Goal: Task Accomplishment & Management: Complete application form

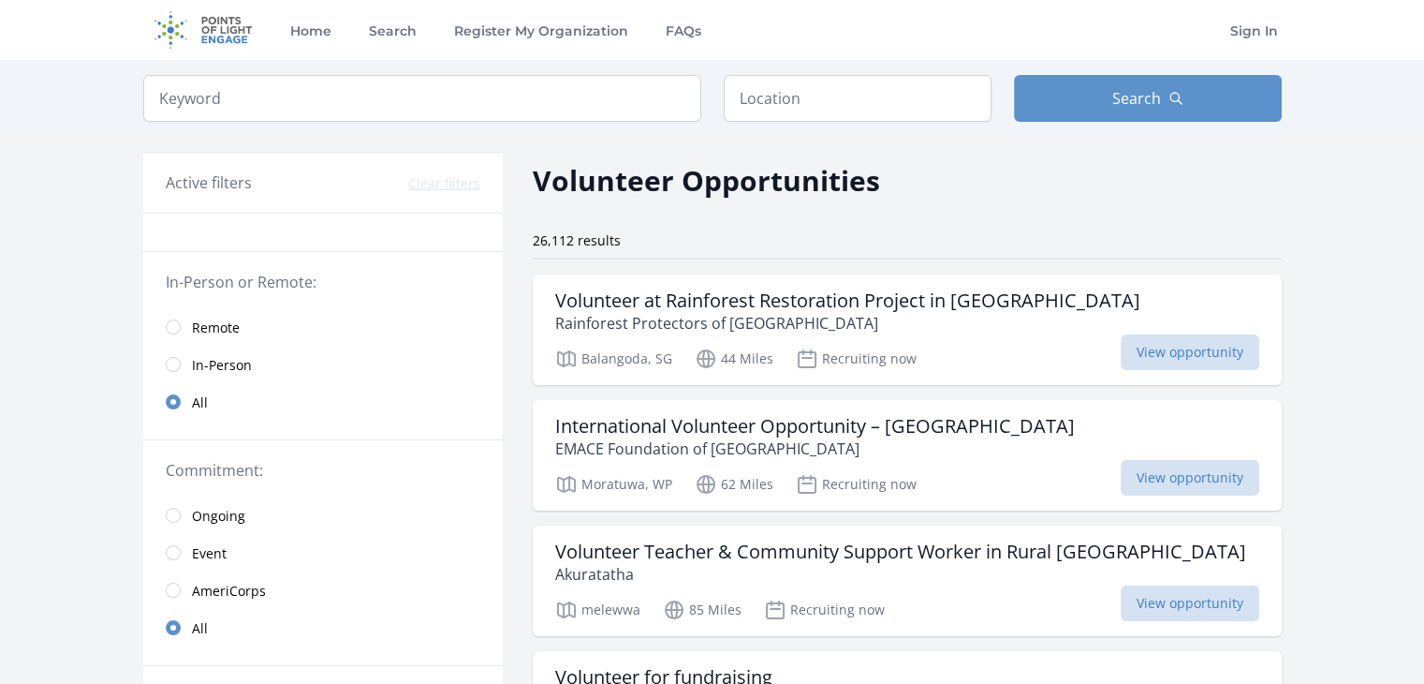
click at [217, 322] on span "Remote" at bounding box center [216, 327] width 48 height 19
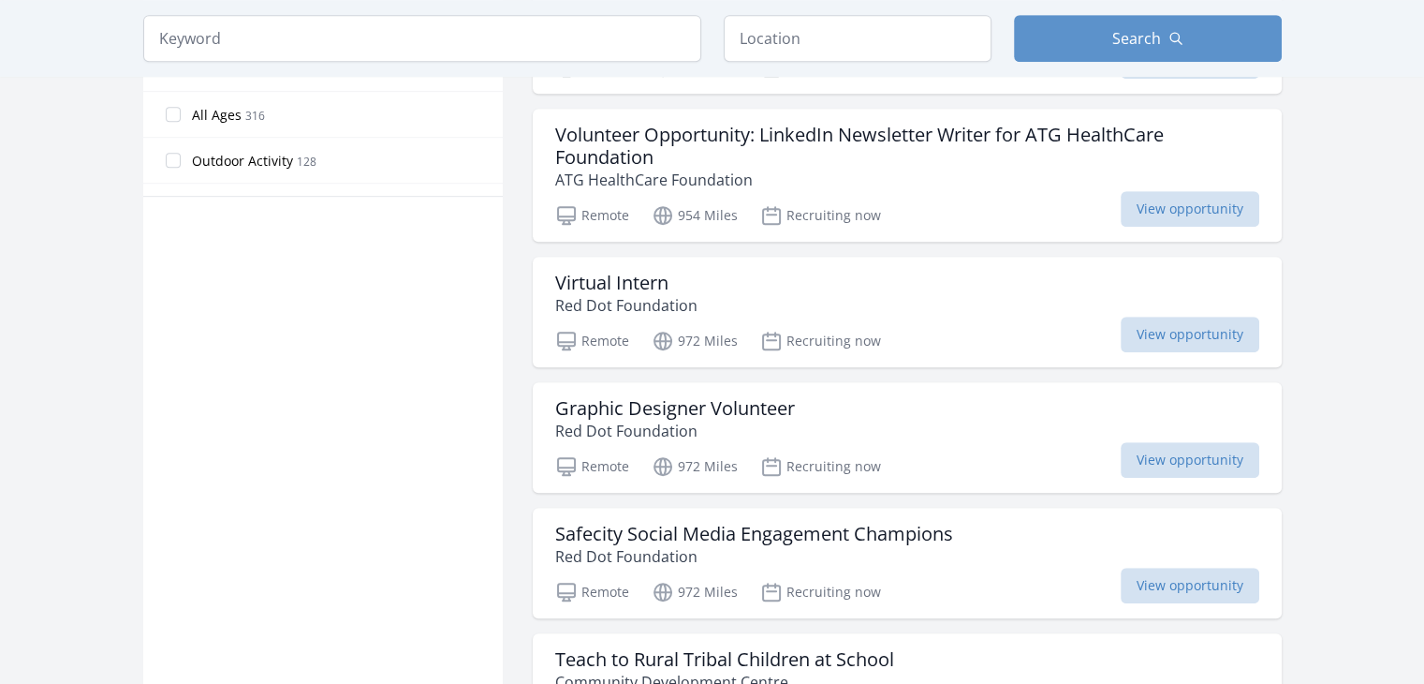
scroll to position [1124, 0]
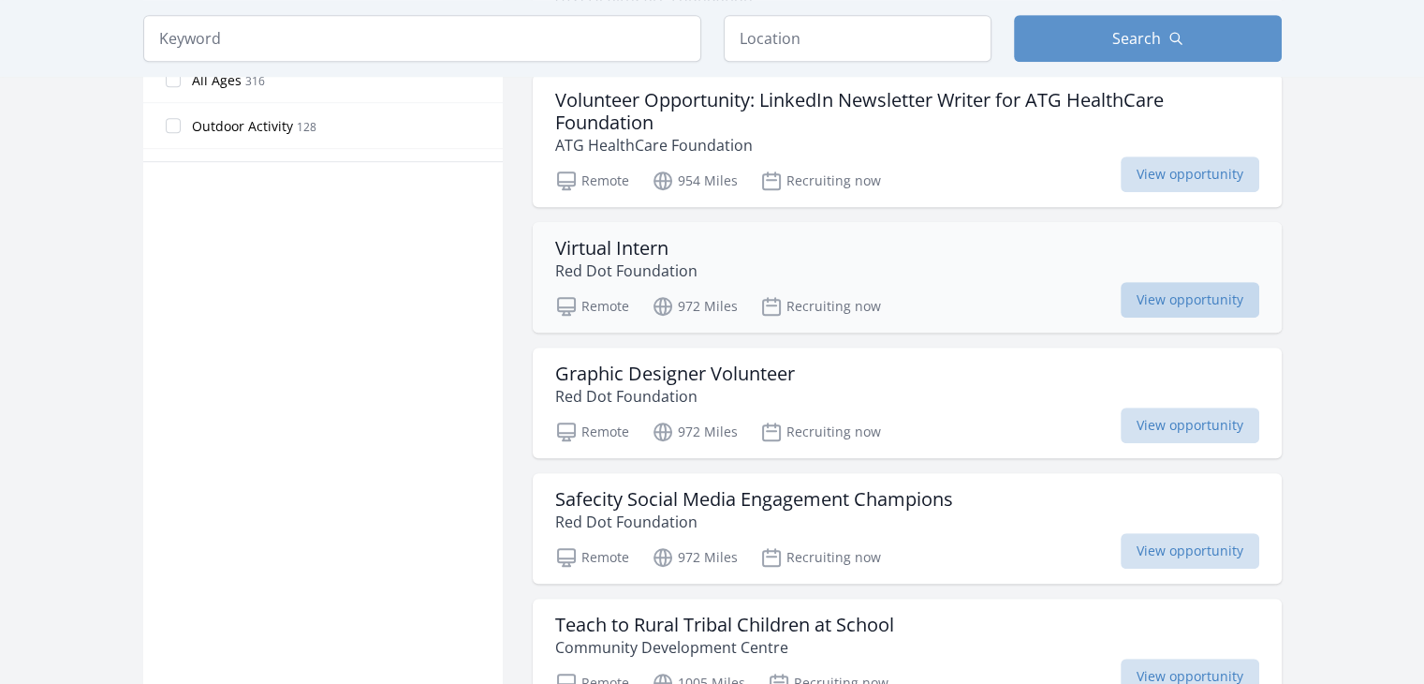
click at [1161, 305] on span "View opportunity" at bounding box center [1190, 300] width 139 height 36
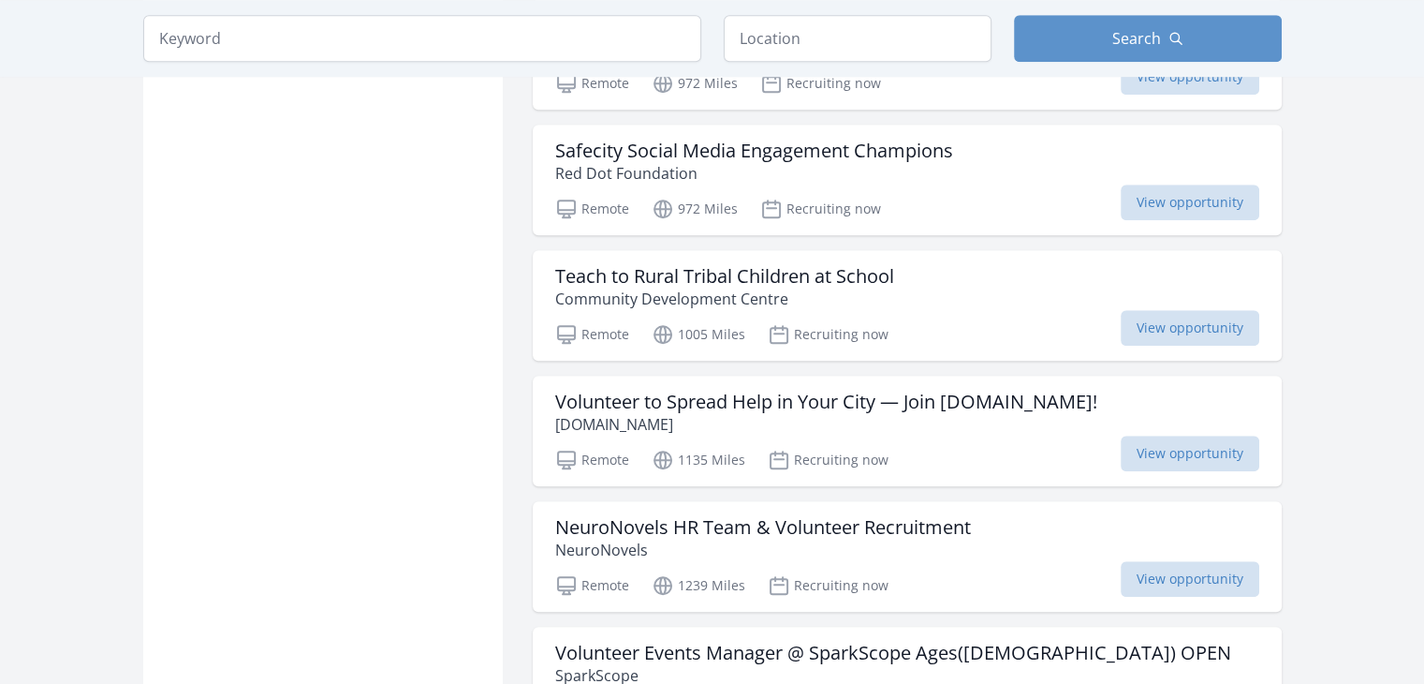
scroll to position [1498, 0]
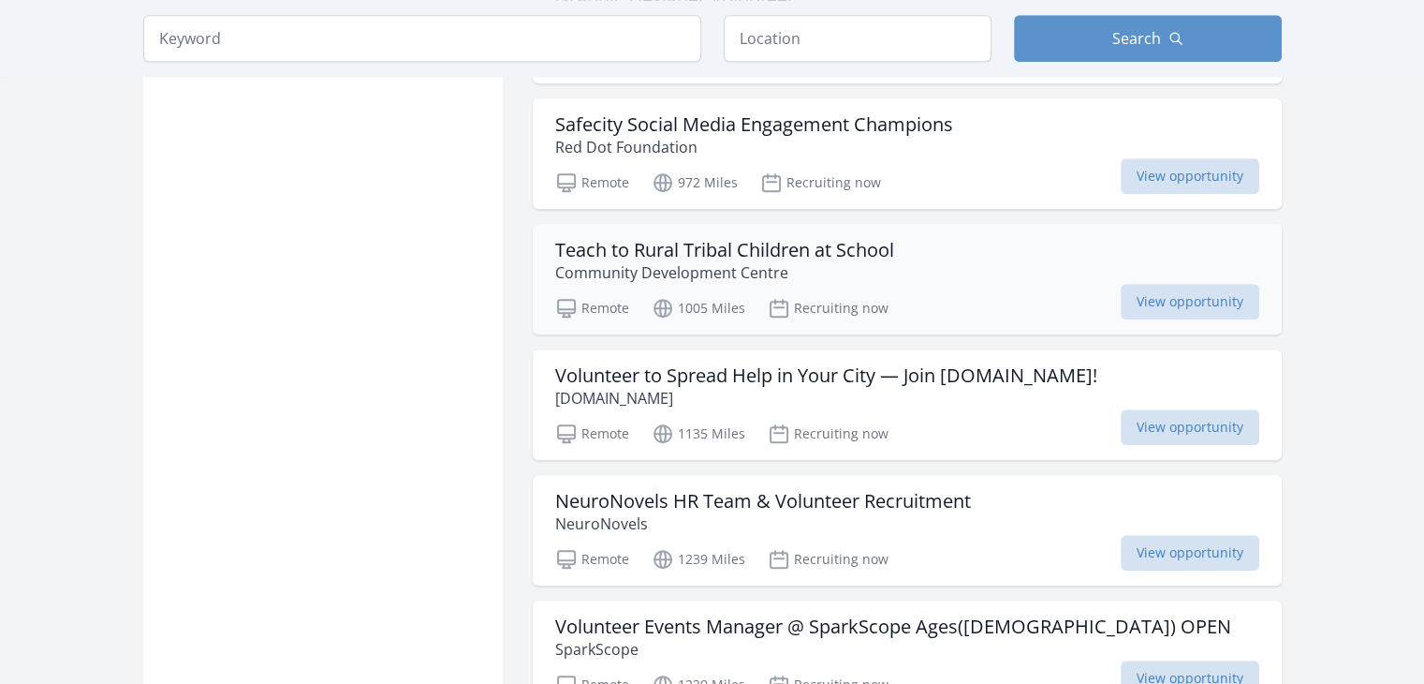
click at [807, 262] on p "Community Development Centre" at bounding box center [724, 272] width 339 height 22
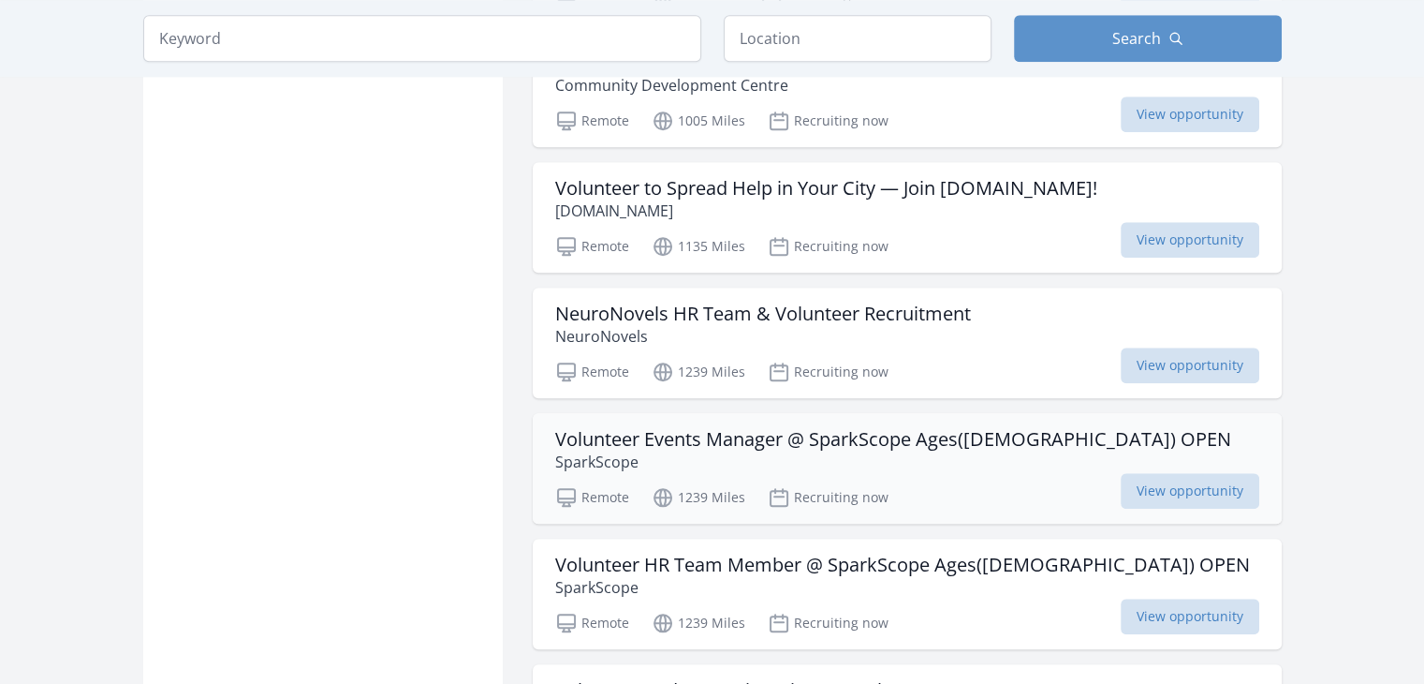
click at [620, 439] on h3 "Volunteer Events Manager @ SparkScope Ages(14-21) OPEN" at bounding box center [893, 439] width 676 height 22
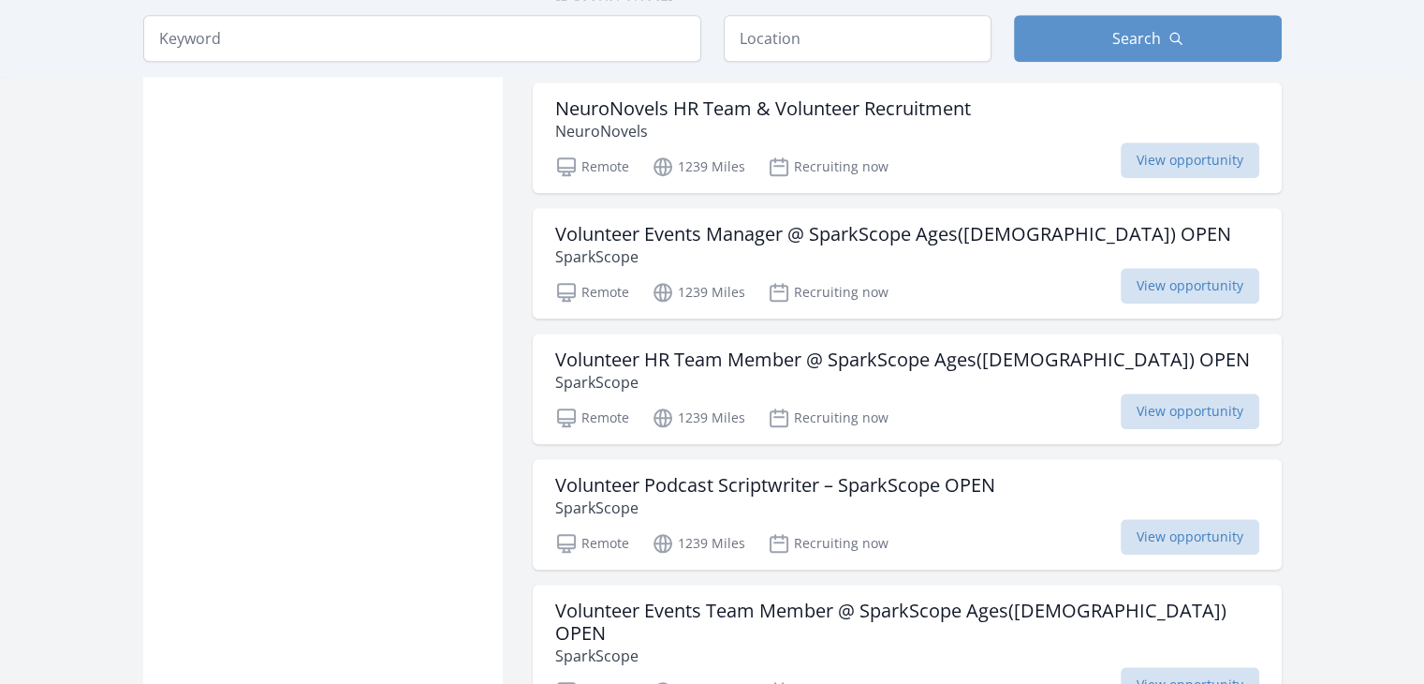
scroll to position [2060, 0]
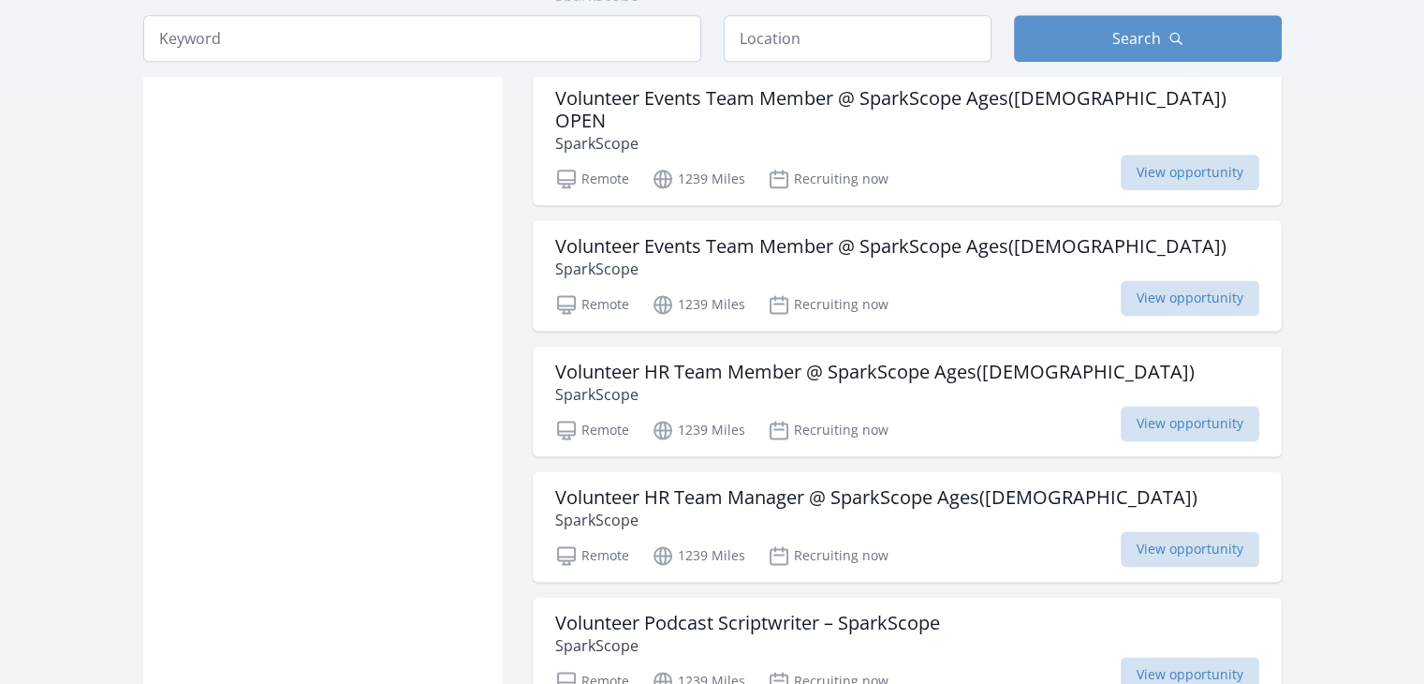
scroll to position [2434, 0]
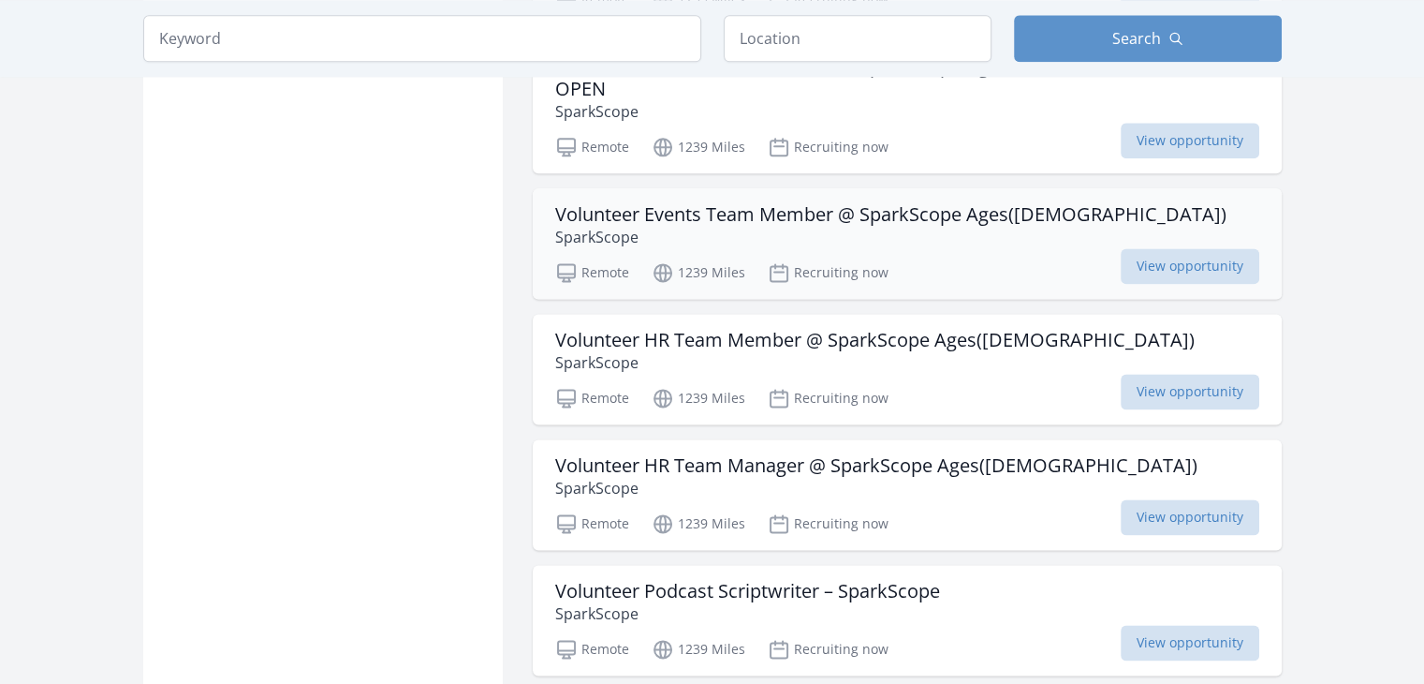
click at [989, 226] on p "SparkScope" at bounding box center [890, 237] width 671 height 22
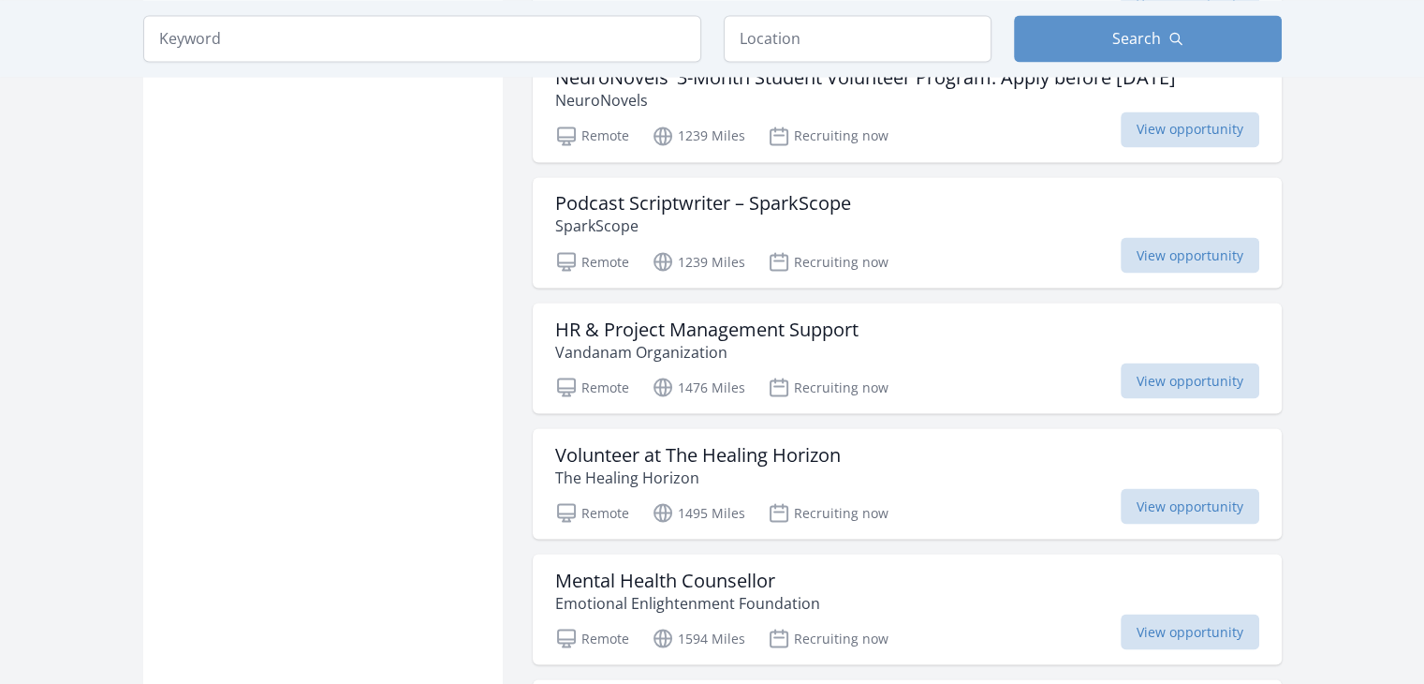
scroll to position [3371, 0]
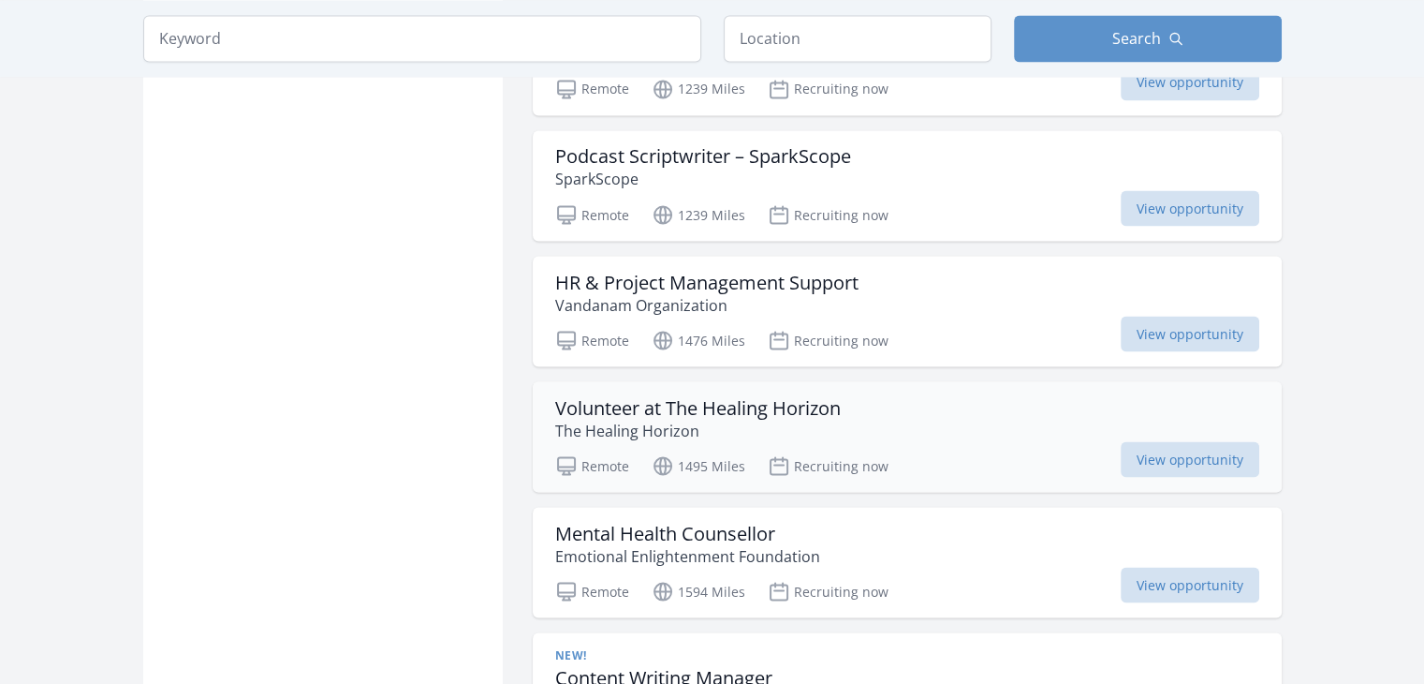
click at [915, 449] on div "Remote 1495 Miles Recruiting now View opportunity" at bounding box center [907, 463] width 704 height 28
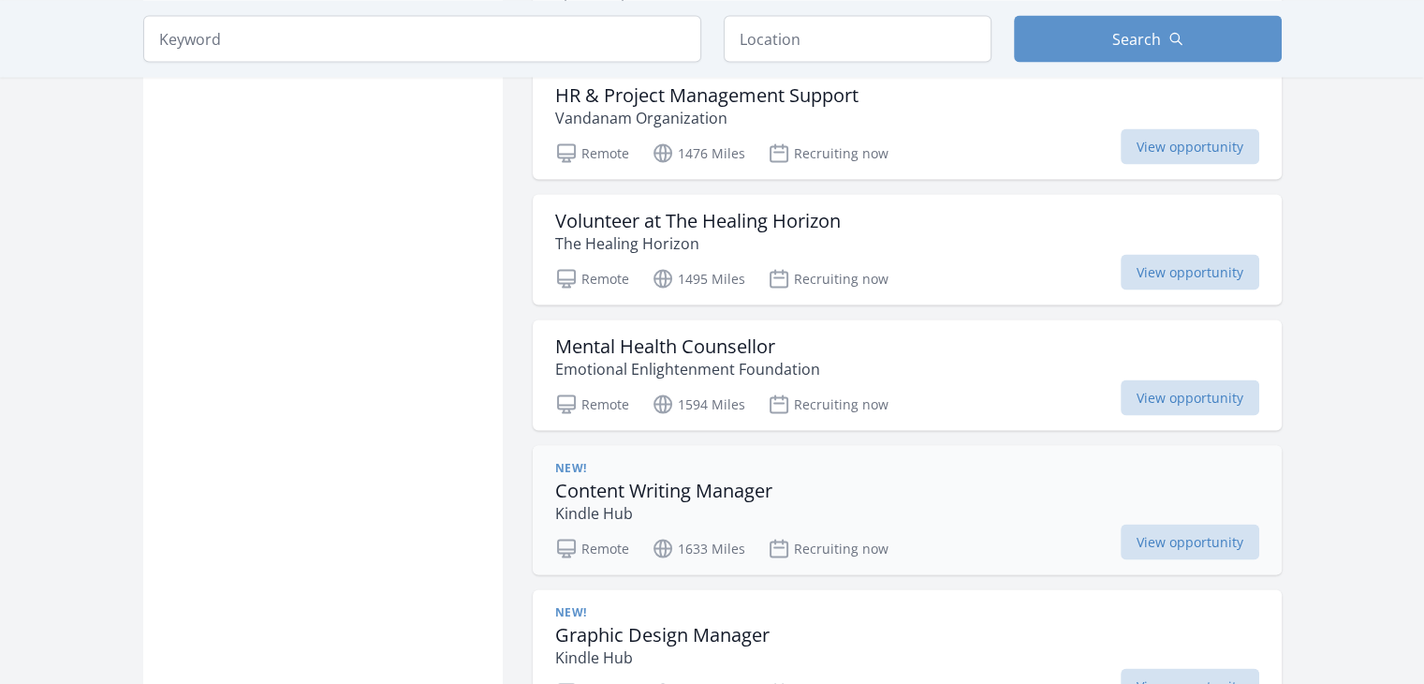
scroll to position [3745, 0]
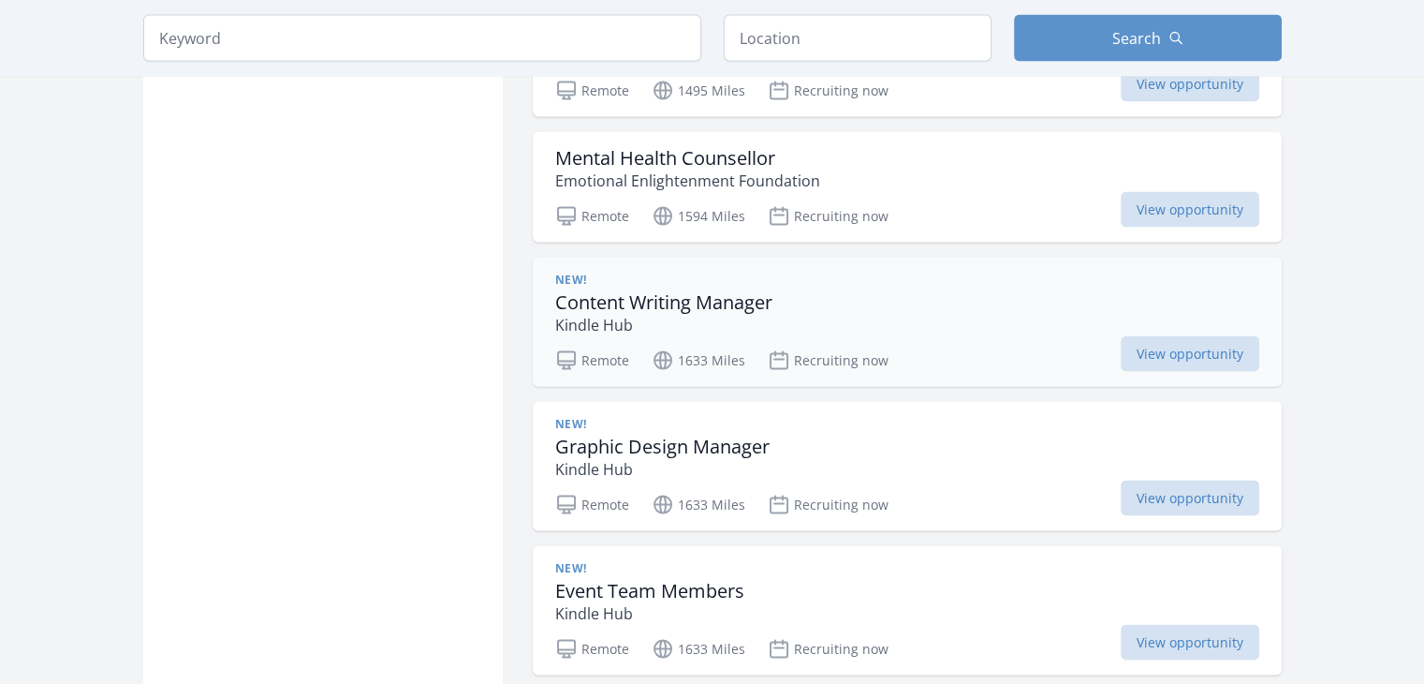
click at [891, 289] on div "New! Content Writing Manager Kindle Hub" at bounding box center [907, 304] width 704 height 64
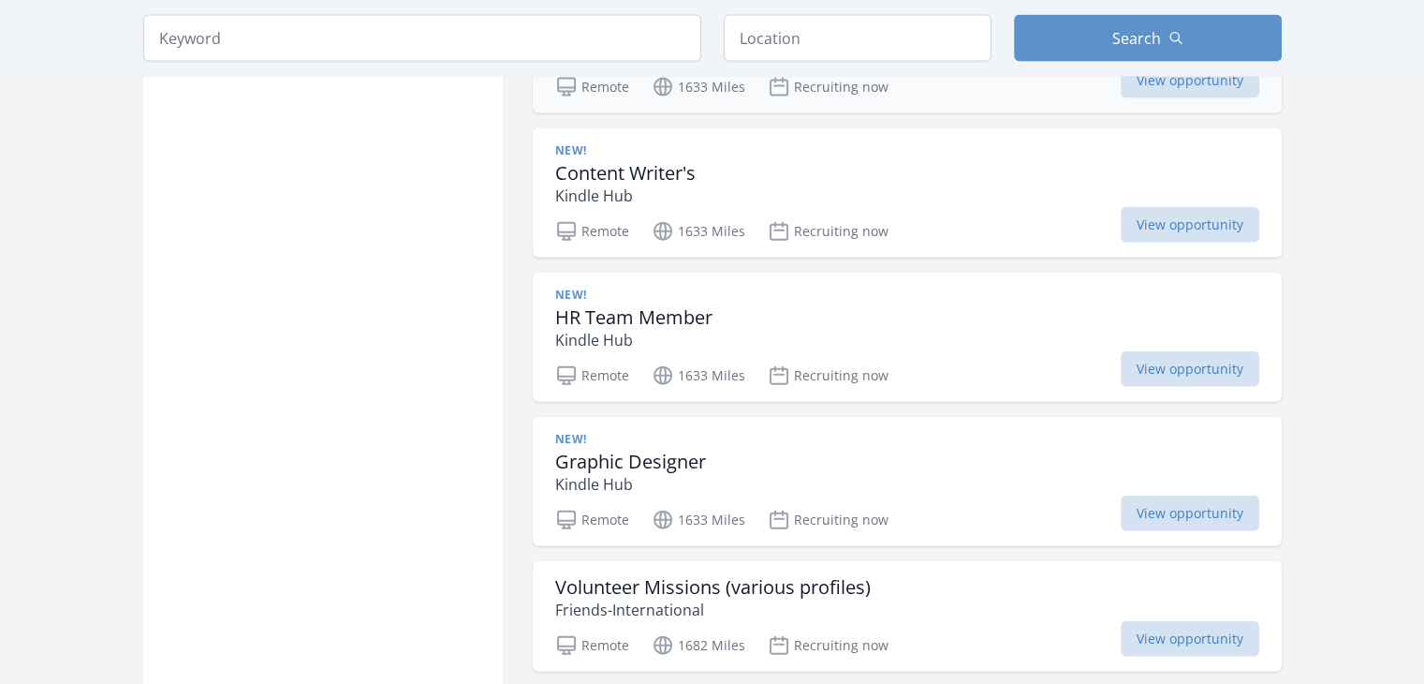
scroll to position [4682, 0]
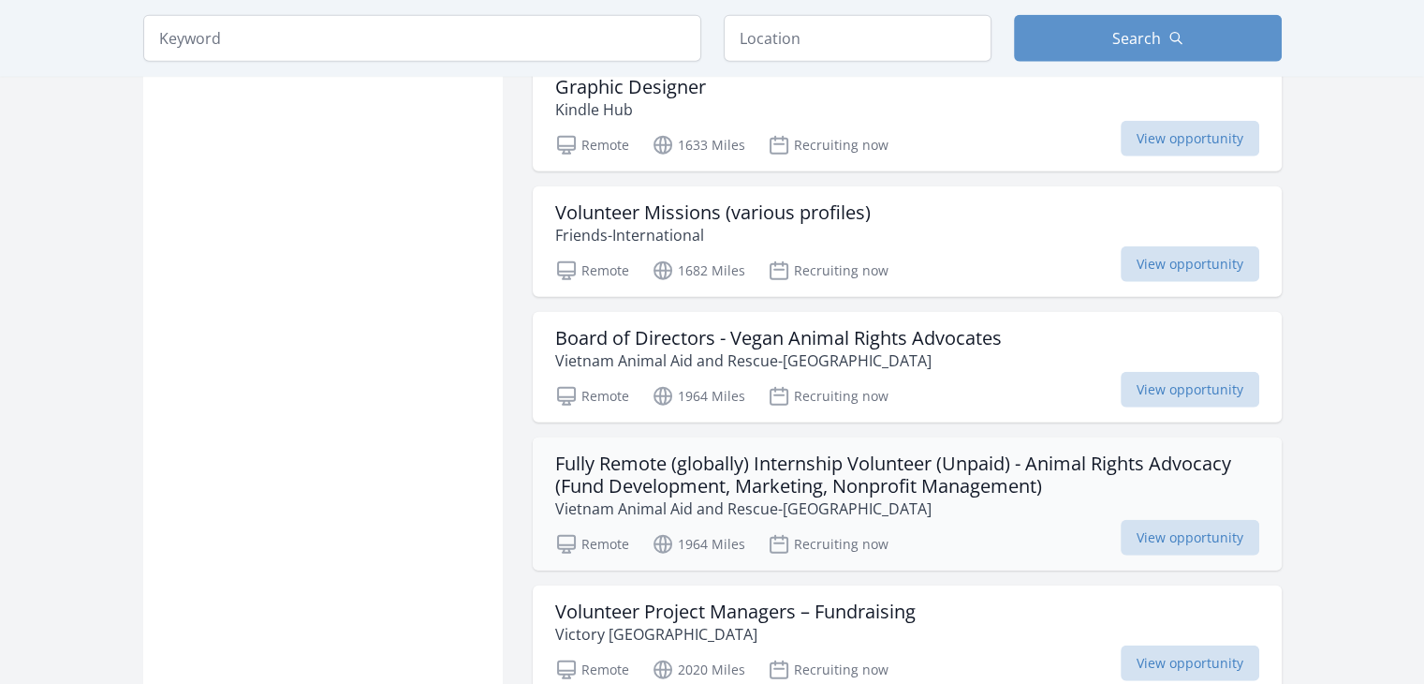
click at [920, 452] on h3 "Fully Remote (globally) Internship Volunteer (Unpaid) - Animal Rights Advocacy …" at bounding box center [907, 474] width 704 height 45
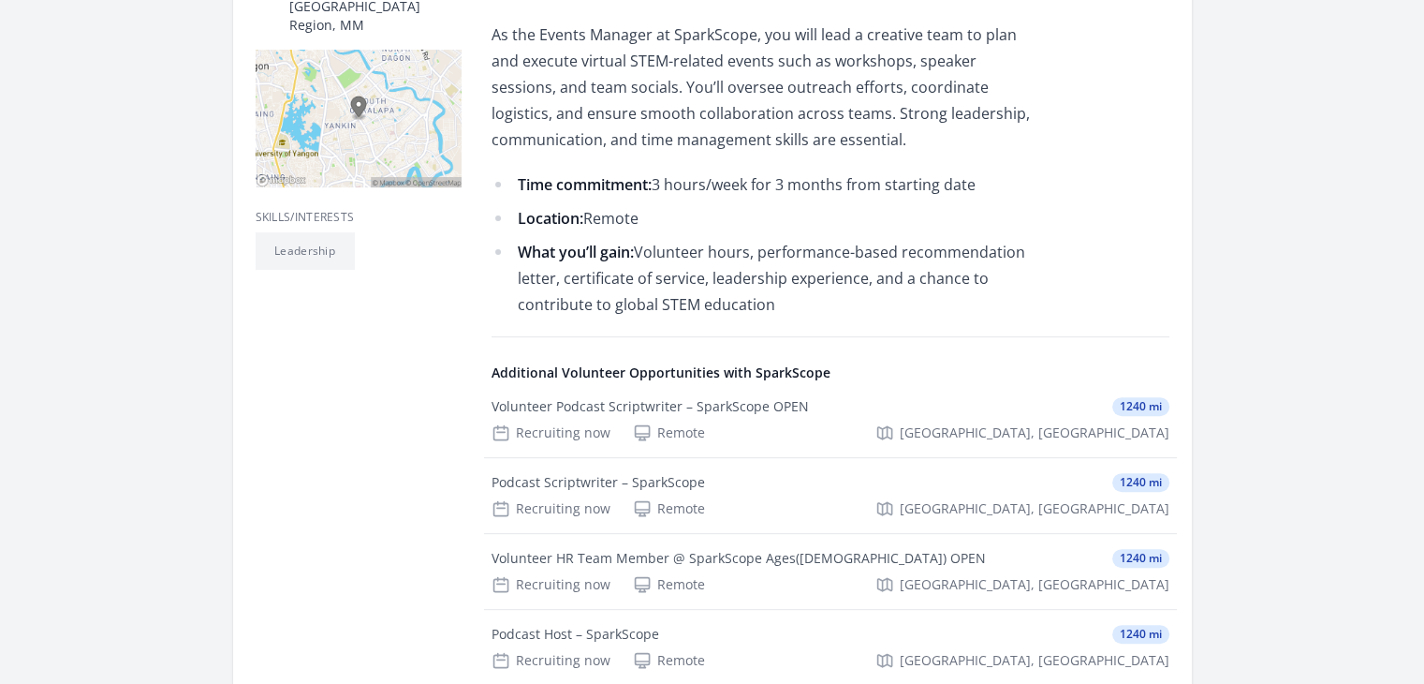
scroll to position [749, 0]
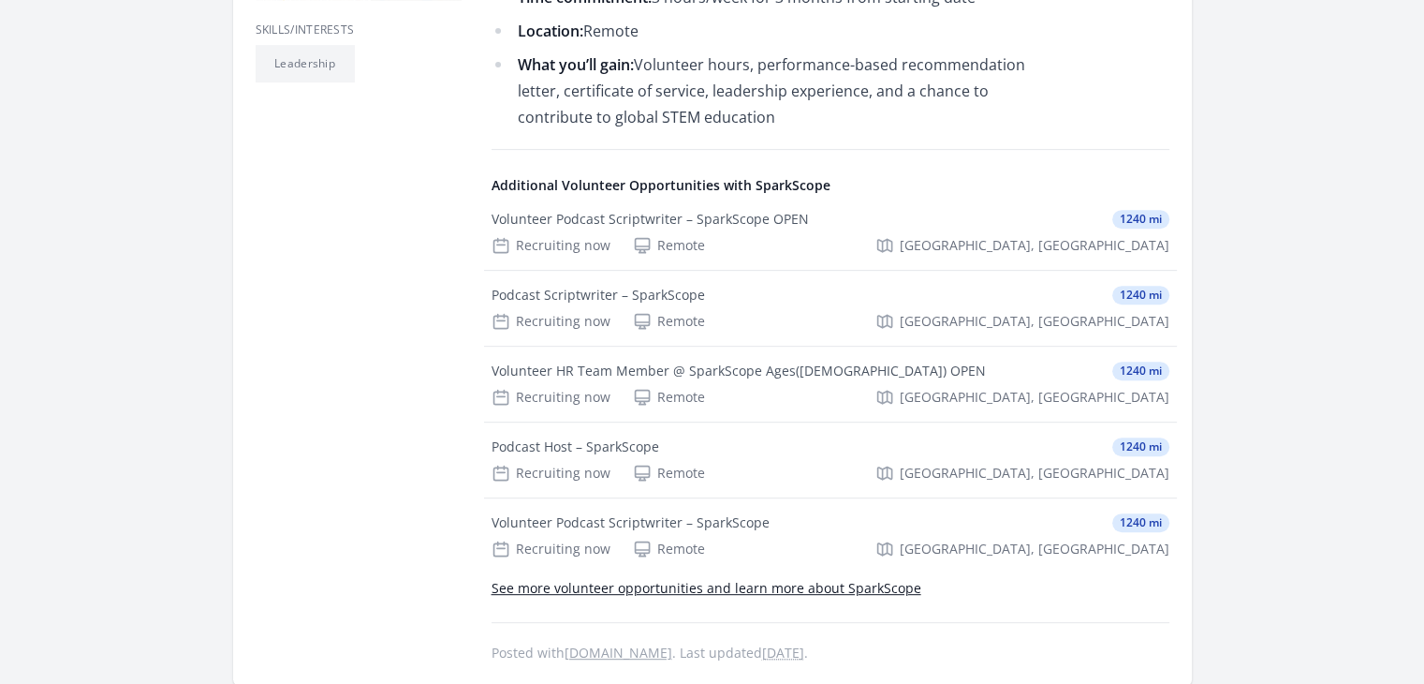
click at [831, 582] on link "See more volunteer opportunities and learn more about SparkScope" at bounding box center [707, 588] width 430 height 18
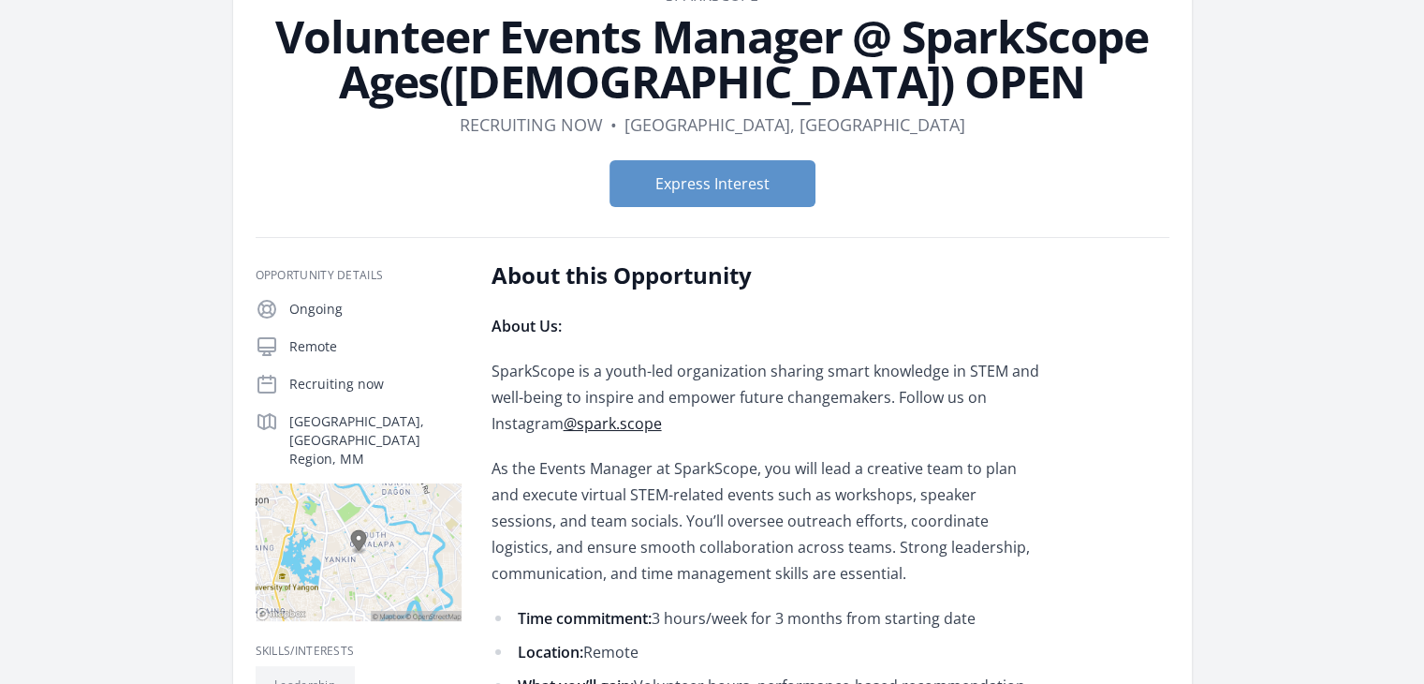
scroll to position [0, 0]
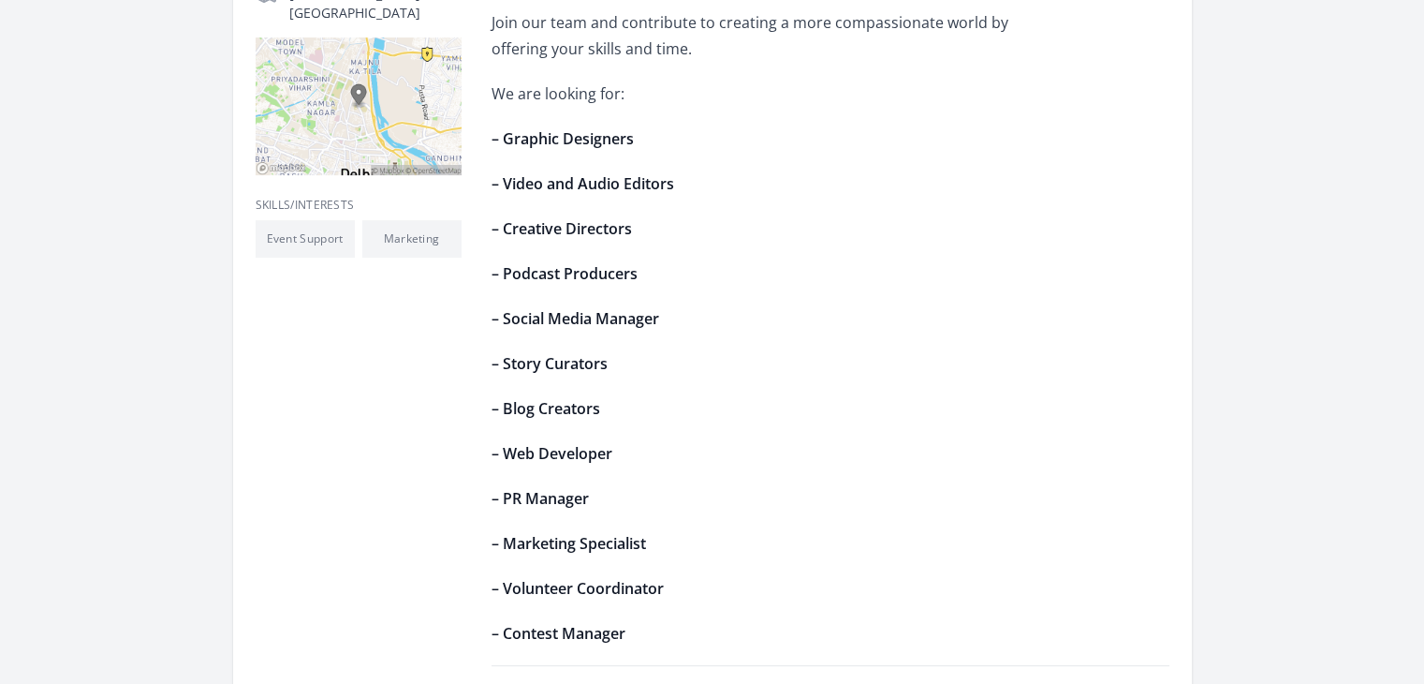
scroll to position [562, 0]
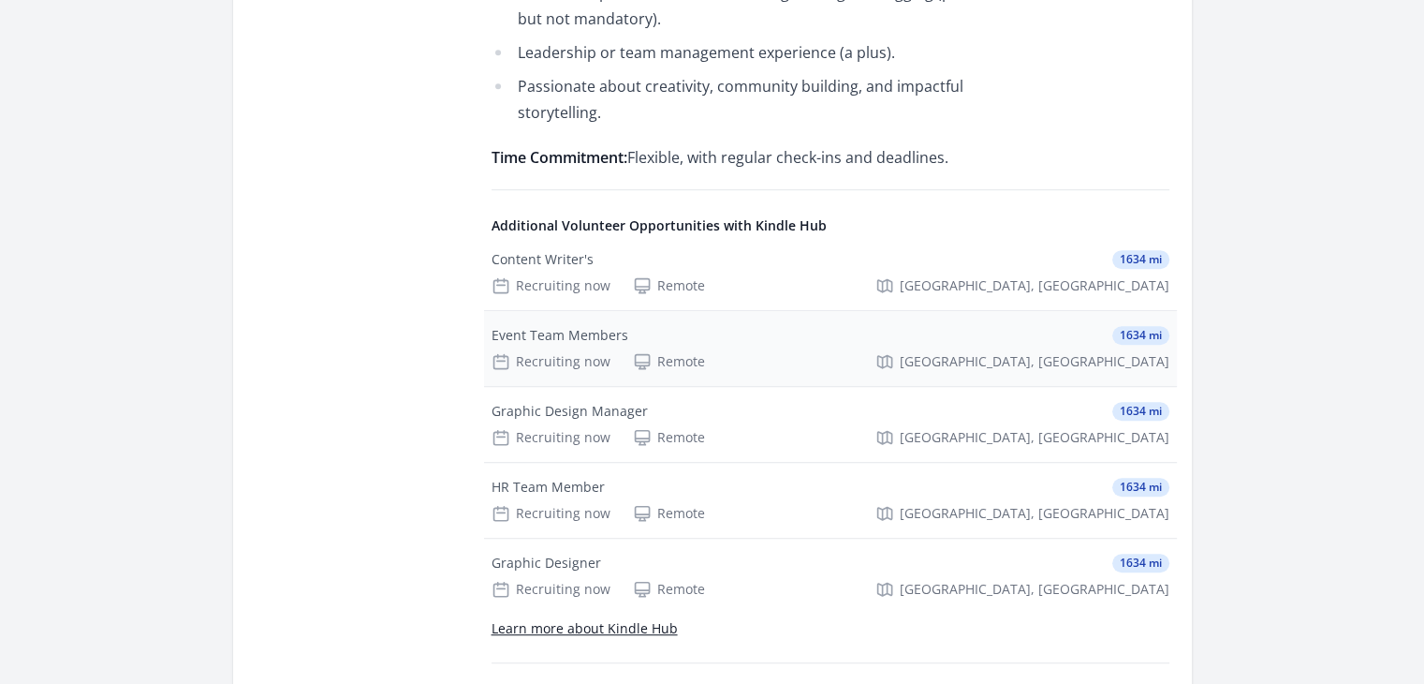
scroll to position [1124, 0]
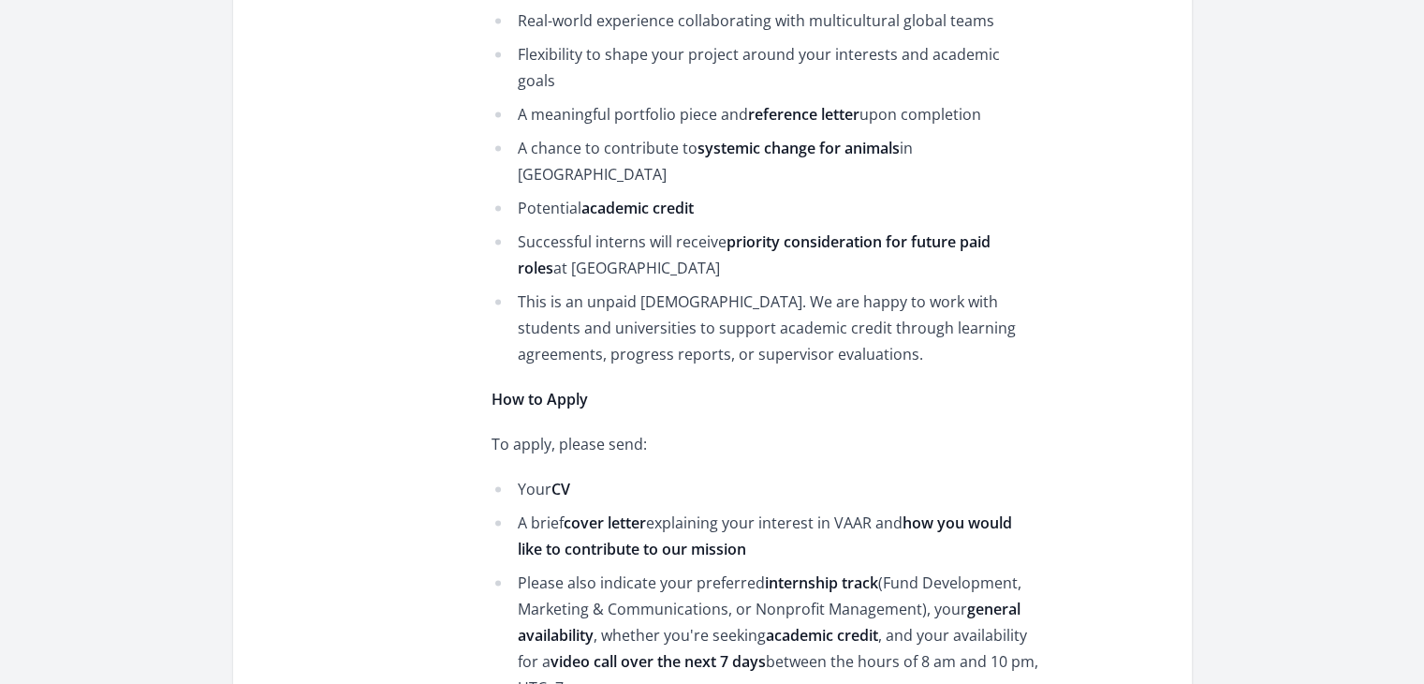
scroll to position [2996, 0]
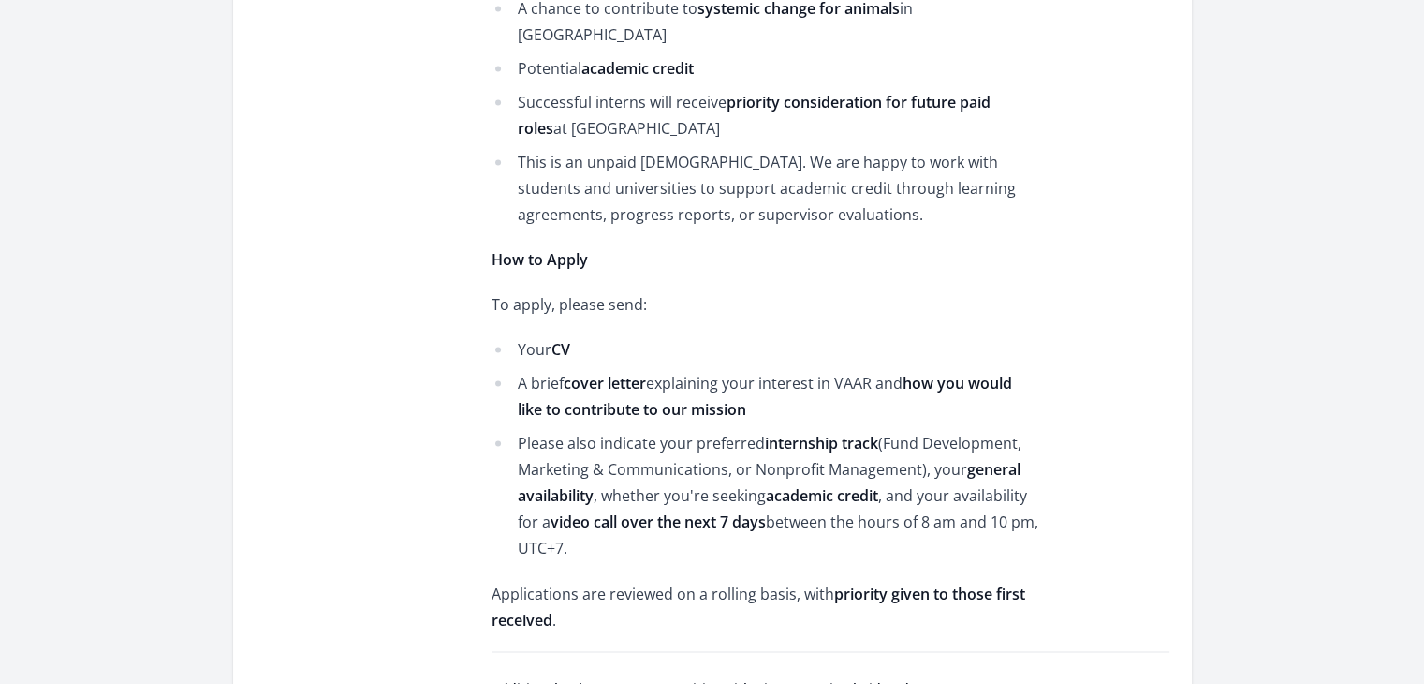
drag, startPoint x: 517, startPoint y: 266, endPoint x: 611, endPoint y: 432, distance: 190.8
click at [611, 432] on ul "Your CV A brief cover letter explaining your interest in VAAR and how you would…" at bounding box center [766, 448] width 548 height 225
copy ul "A brief cover letter explaining your interest in VAAR and how you would like to…"
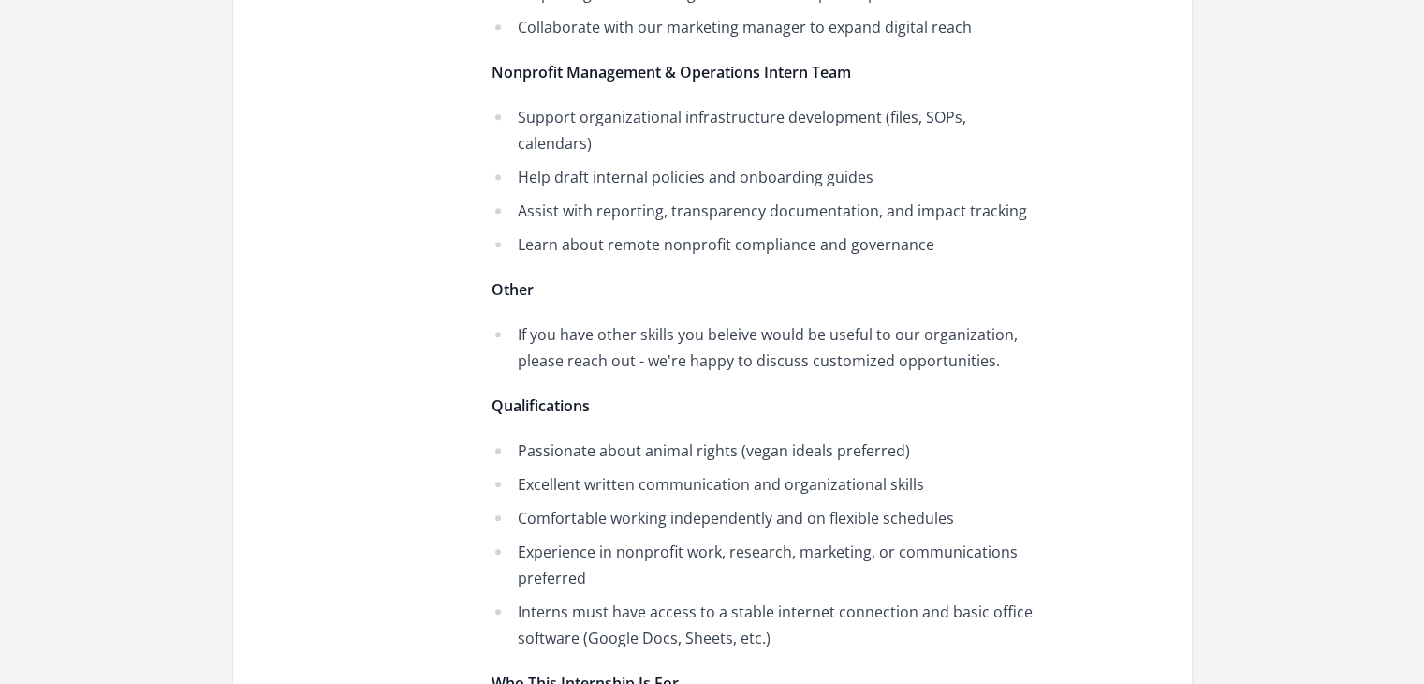
scroll to position [1498, 0]
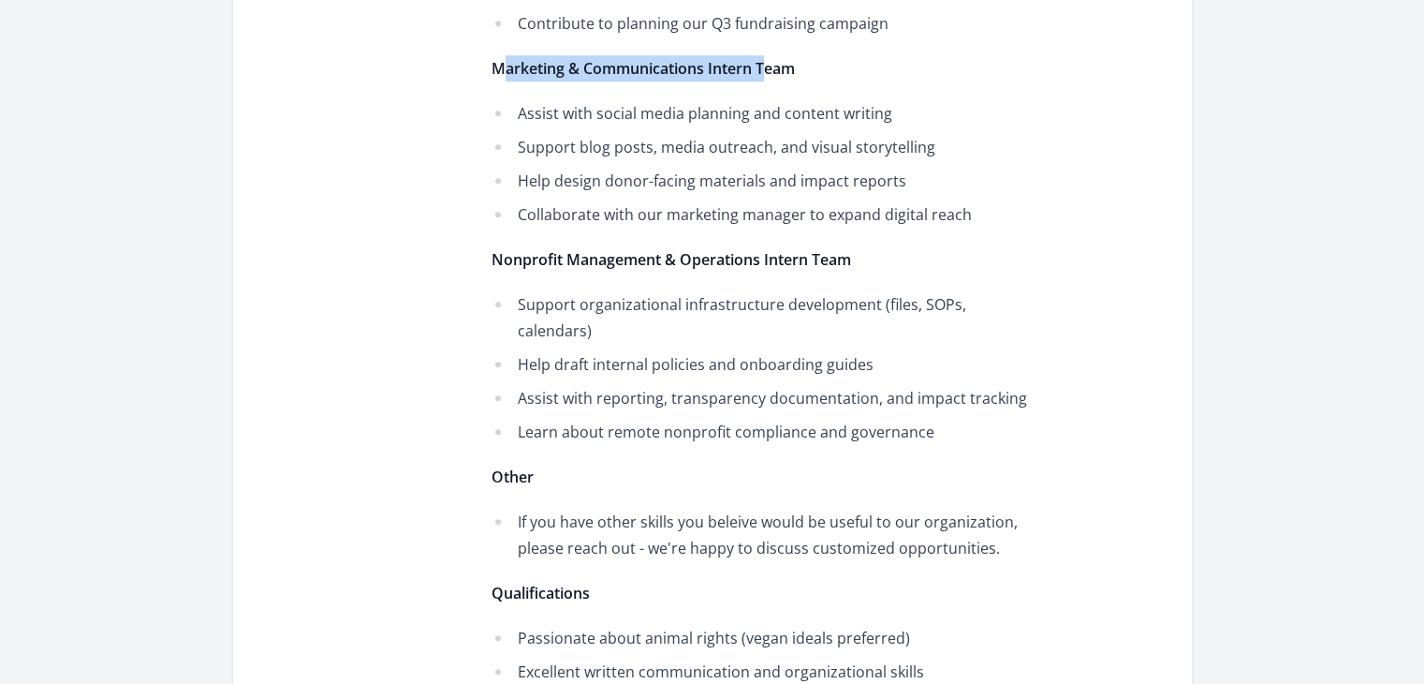
drag, startPoint x: 502, startPoint y: 43, endPoint x: 773, endPoint y: 39, distance: 271.6
click at [765, 58] on strong "Marketing & Communications Intern Team" at bounding box center [643, 68] width 303 height 21
click at [802, 55] on p "Marketing & Communications Intern Team" at bounding box center [766, 68] width 548 height 26
drag, startPoint x: 796, startPoint y: 36, endPoint x: 485, endPoint y: 41, distance: 310.9
click at [487, 42] on div "Opportunity Details Ongoing Remote Recruiting now Chu Văn An, Thành phố Hội An,…" at bounding box center [713, 670] width 914 height 3380
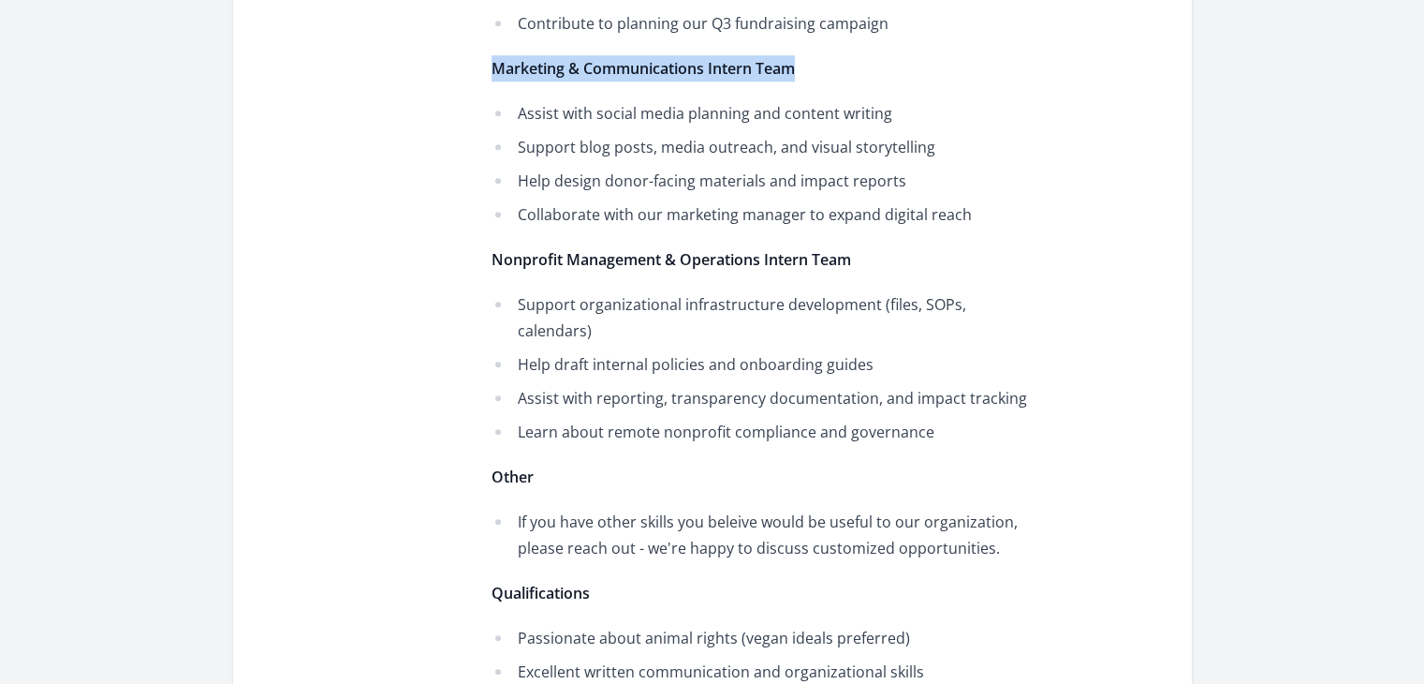
copy strong "Marketing & Communications Intern Team"
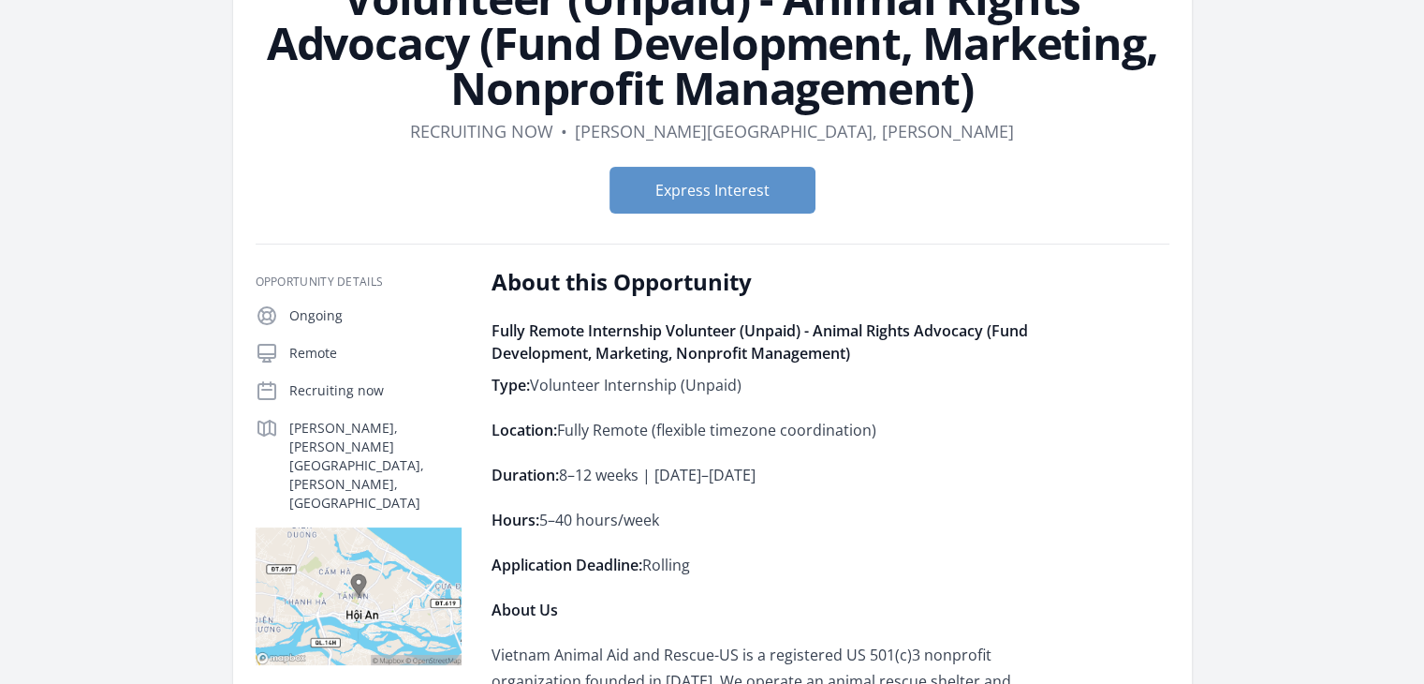
scroll to position [187, 0]
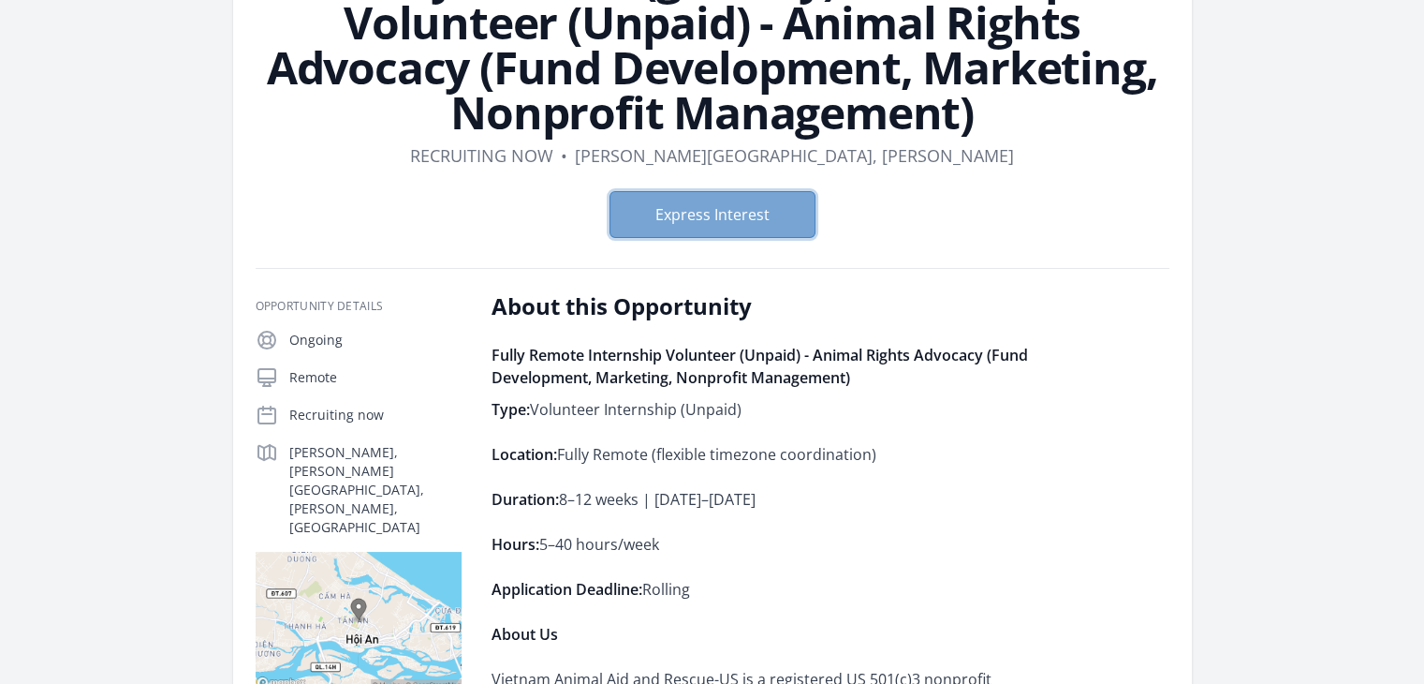
click at [731, 207] on button "Express Interest" at bounding box center [713, 214] width 206 height 47
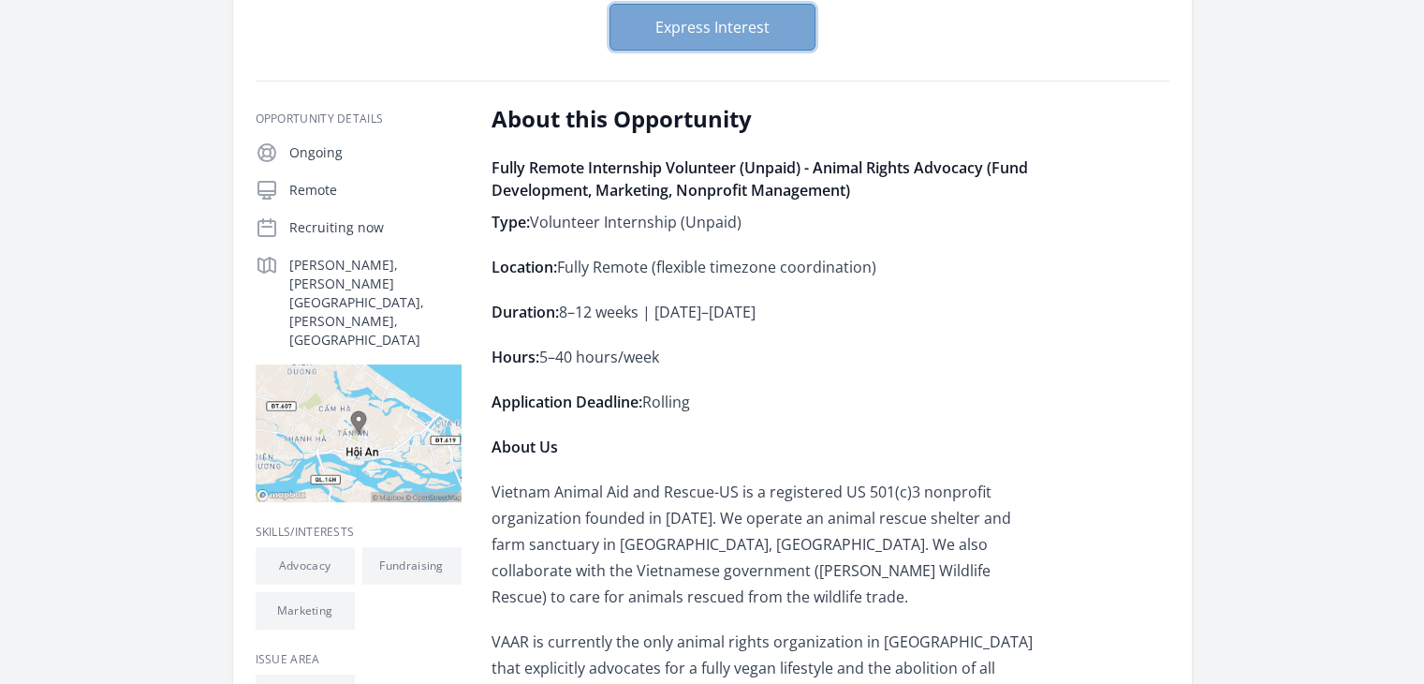
scroll to position [0, 0]
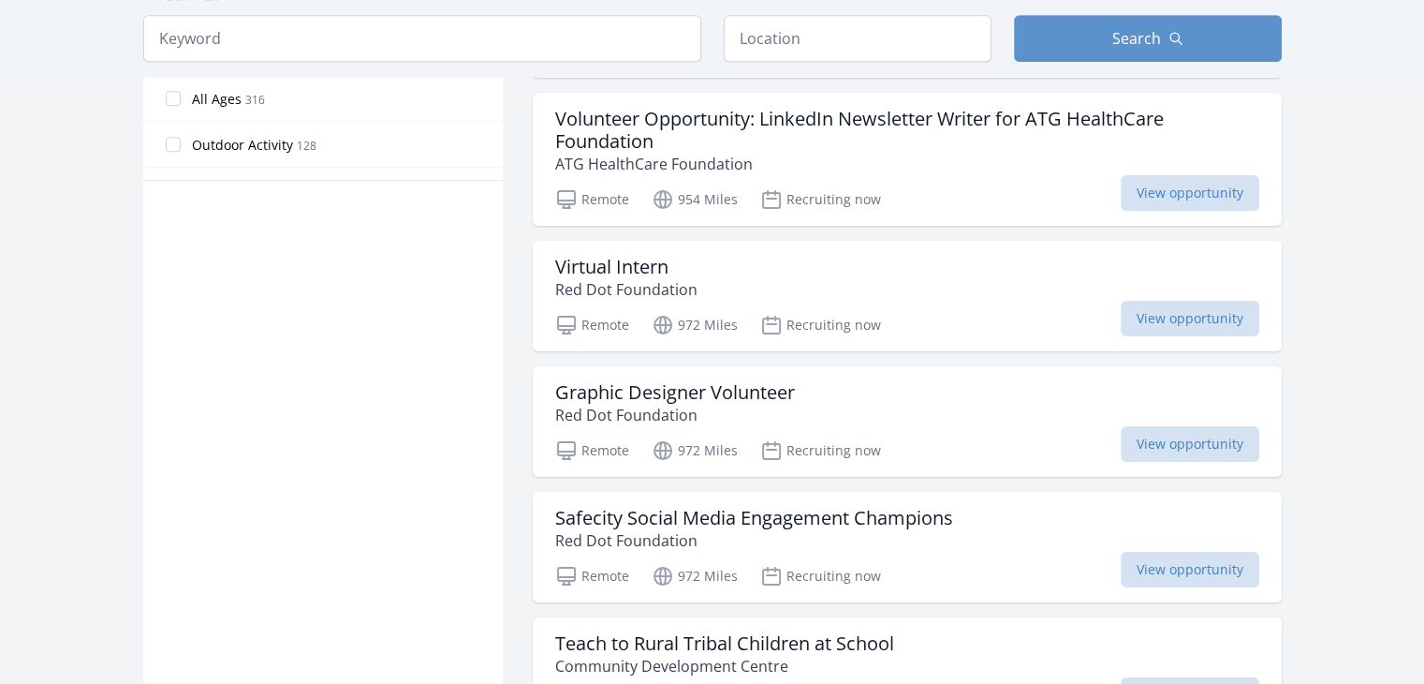
scroll to position [1110, 0]
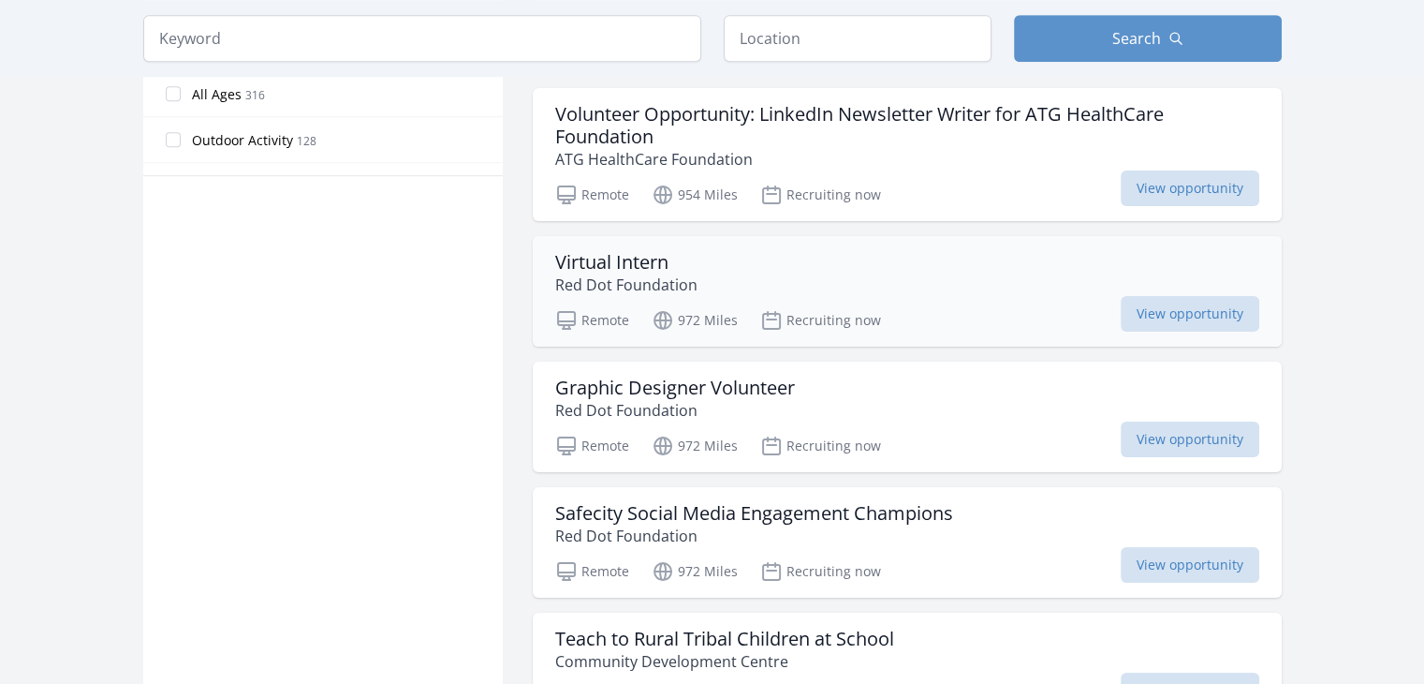
click at [625, 279] on p "Red Dot Foundation" at bounding box center [626, 284] width 142 height 22
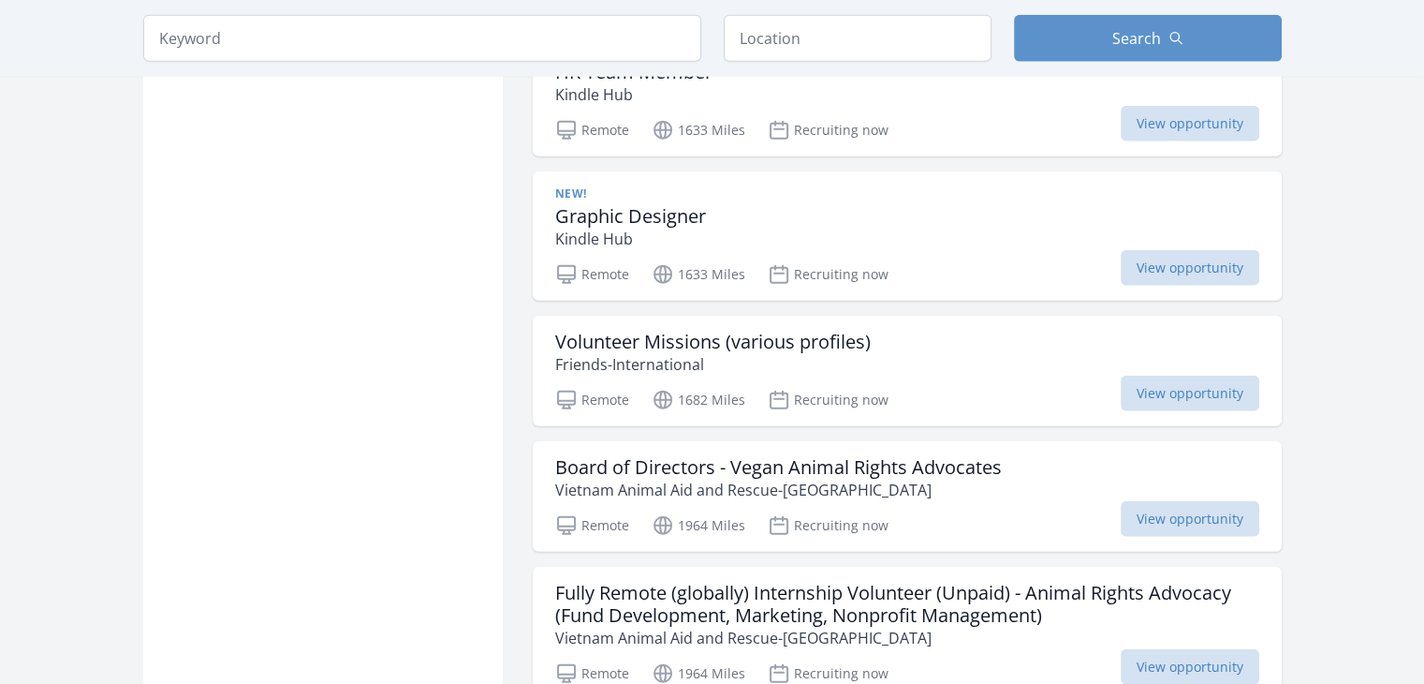
scroll to position [5042, 0]
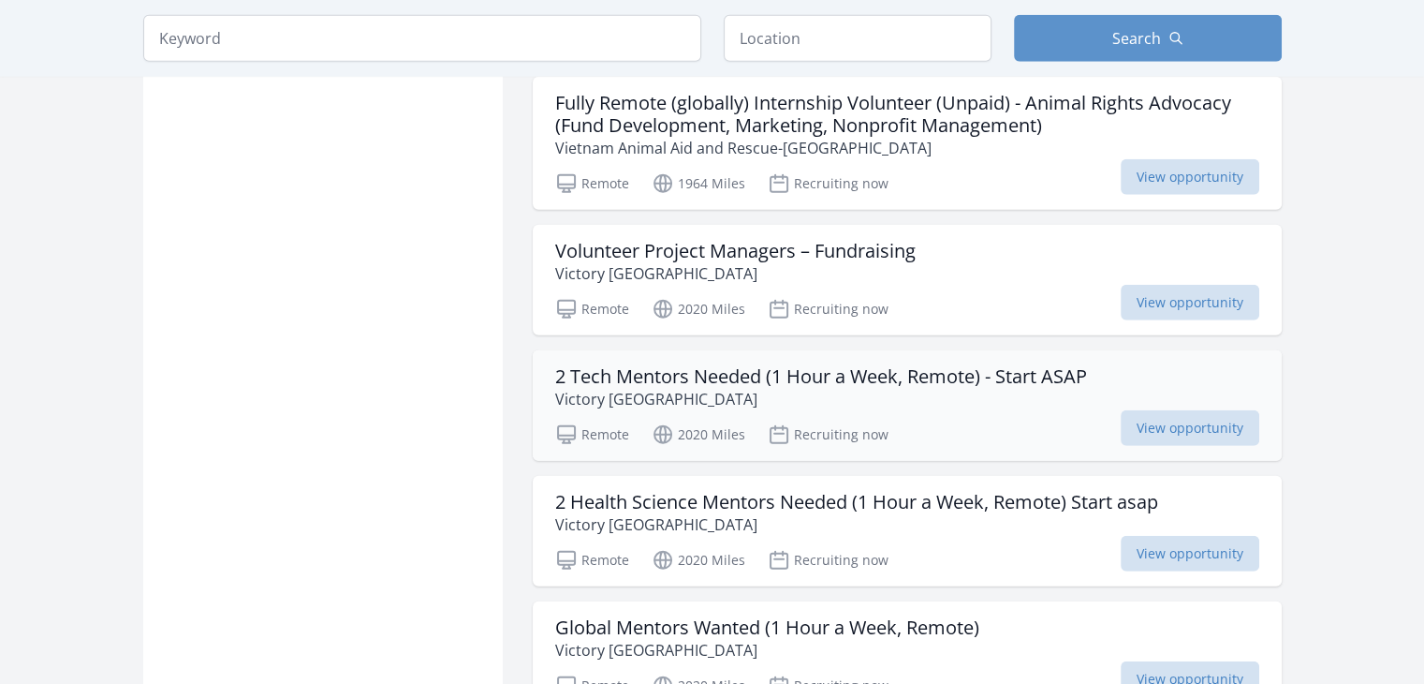
click at [862, 388] on p "Victory Afghanistan" at bounding box center [821, 399] width 532 height 22
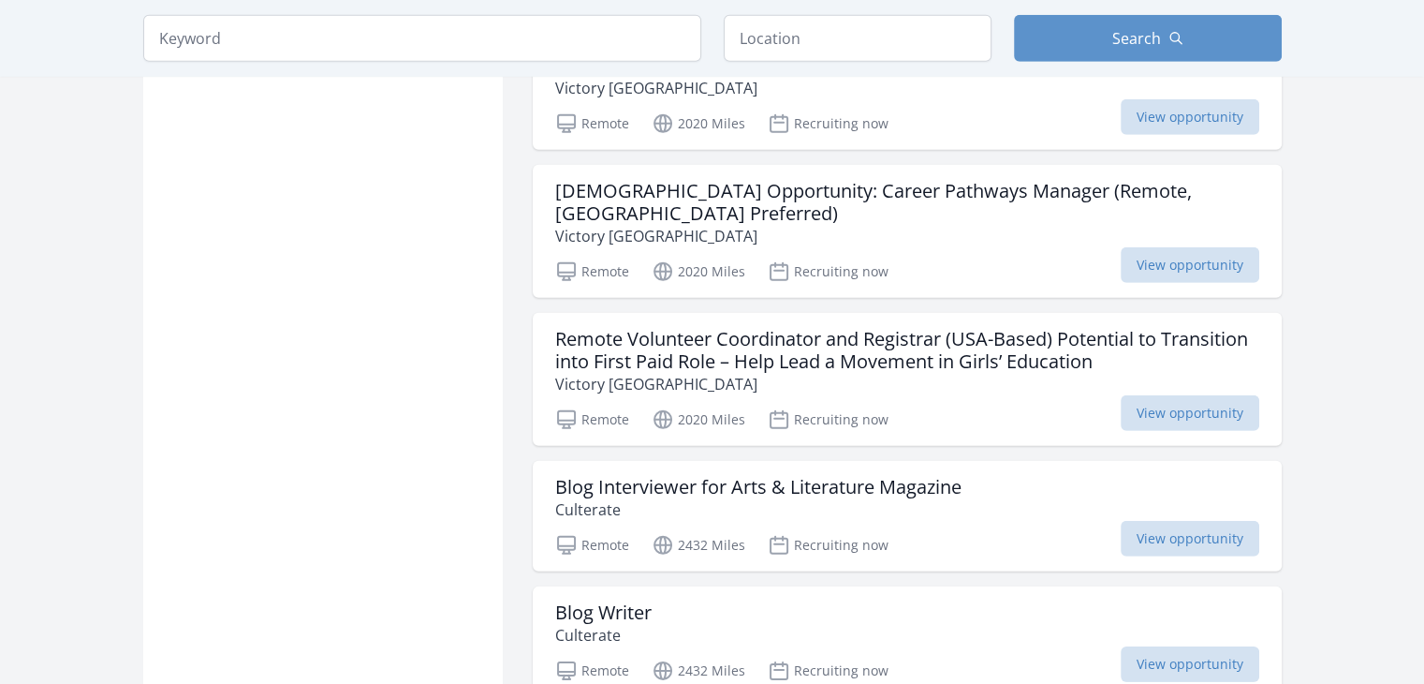
scroll to position [5791, 0]
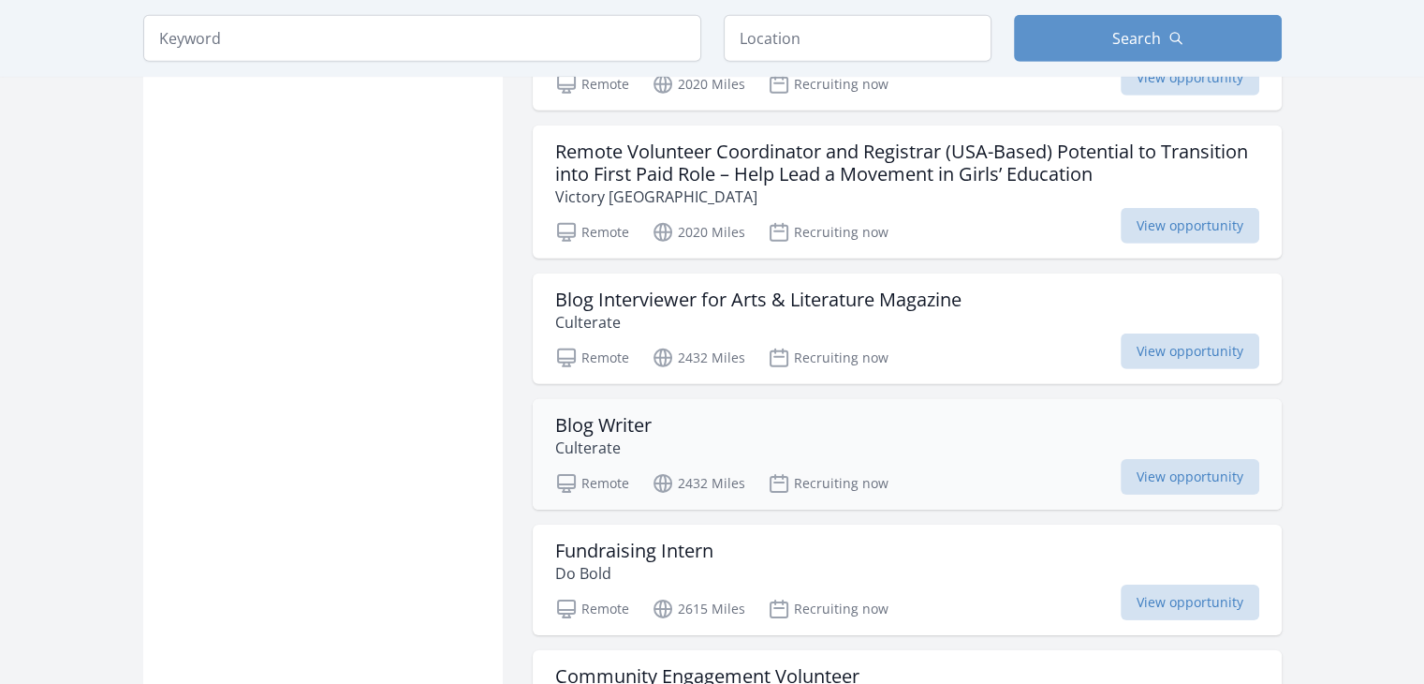
click at [568, 436] on p "Culterate" at bounding box center [603, 447] width 96 height 22
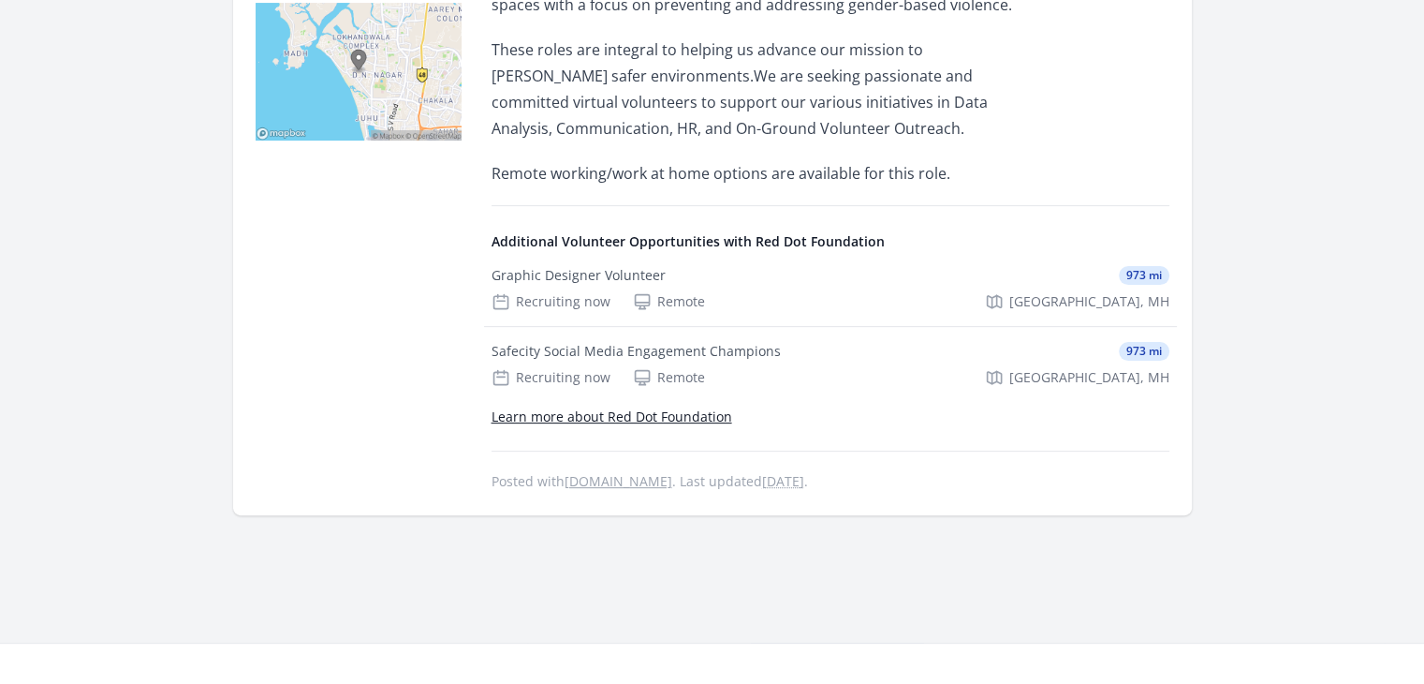
scroll to position [562, 0]
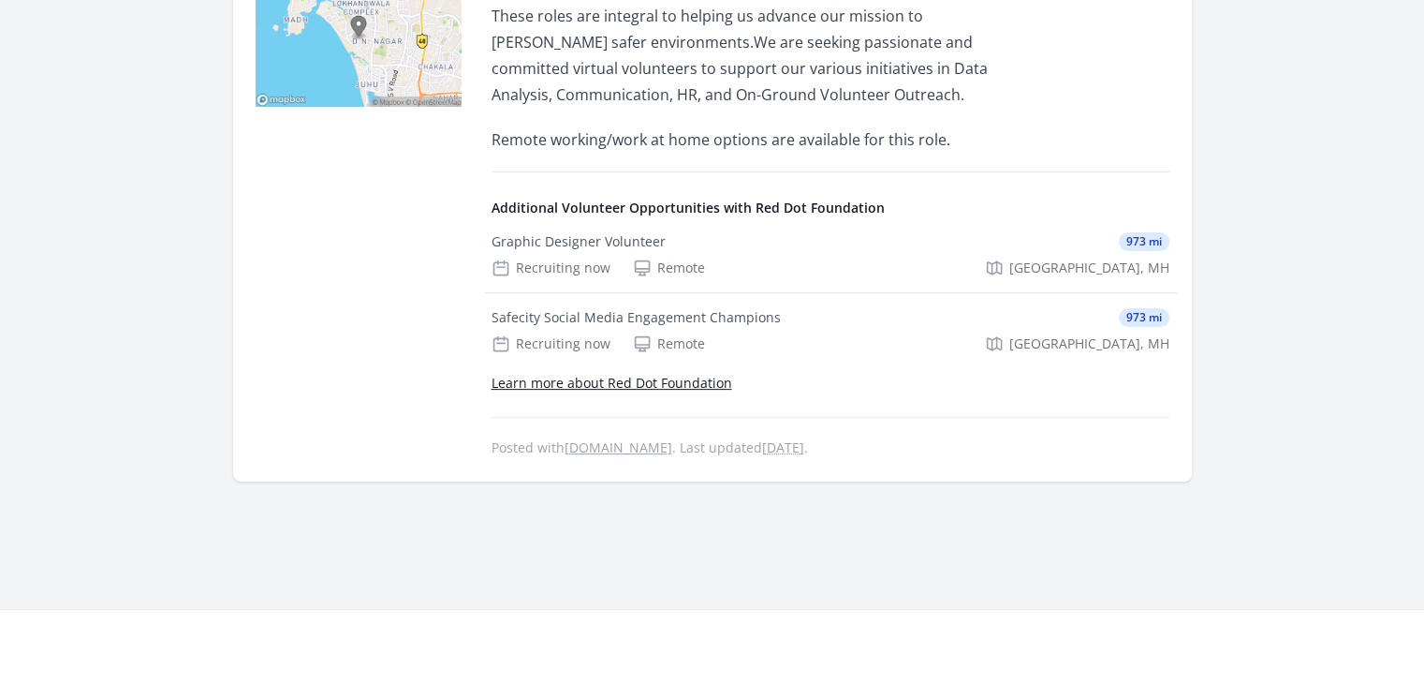
click at [697, 387] on link "Learn more about Red Dot Foundation" at bounding box center [612, 383] width 241 height 18
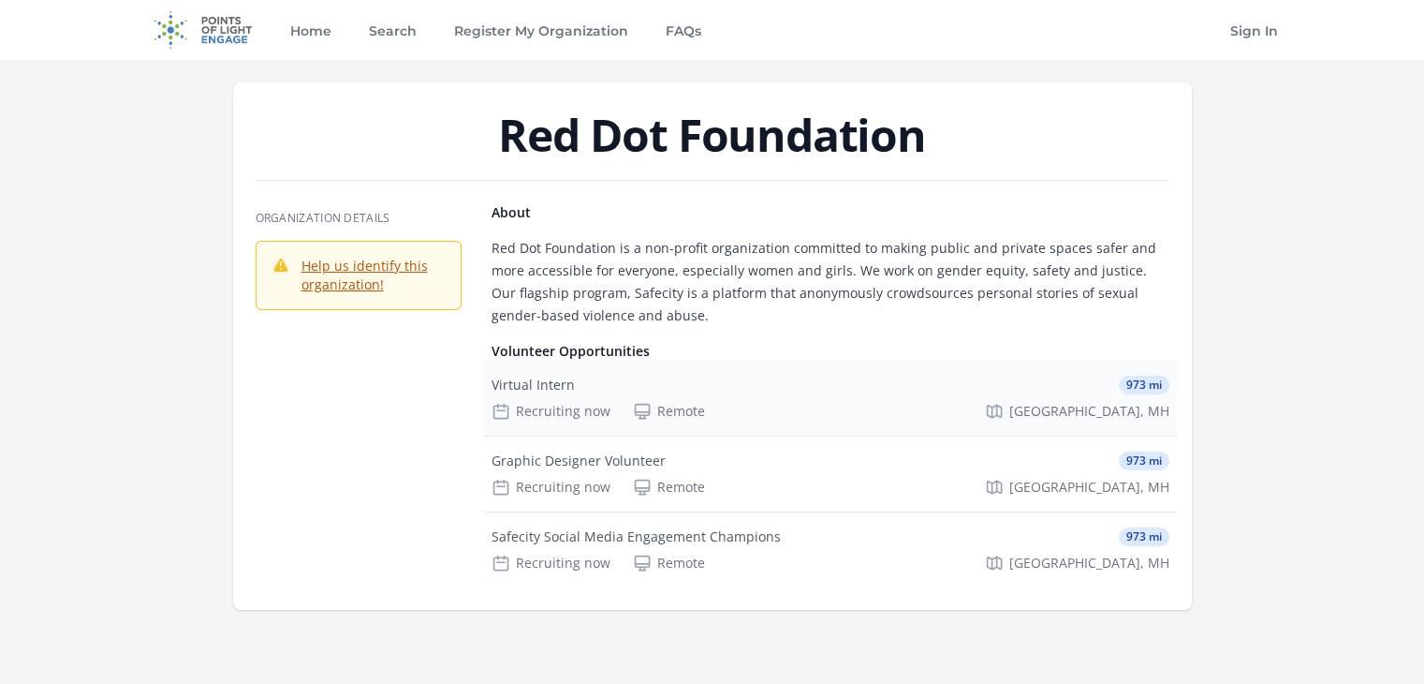
click at [558, 383] on div "Virtual Intern" at bounding box center [533, 384] width 83 height 19
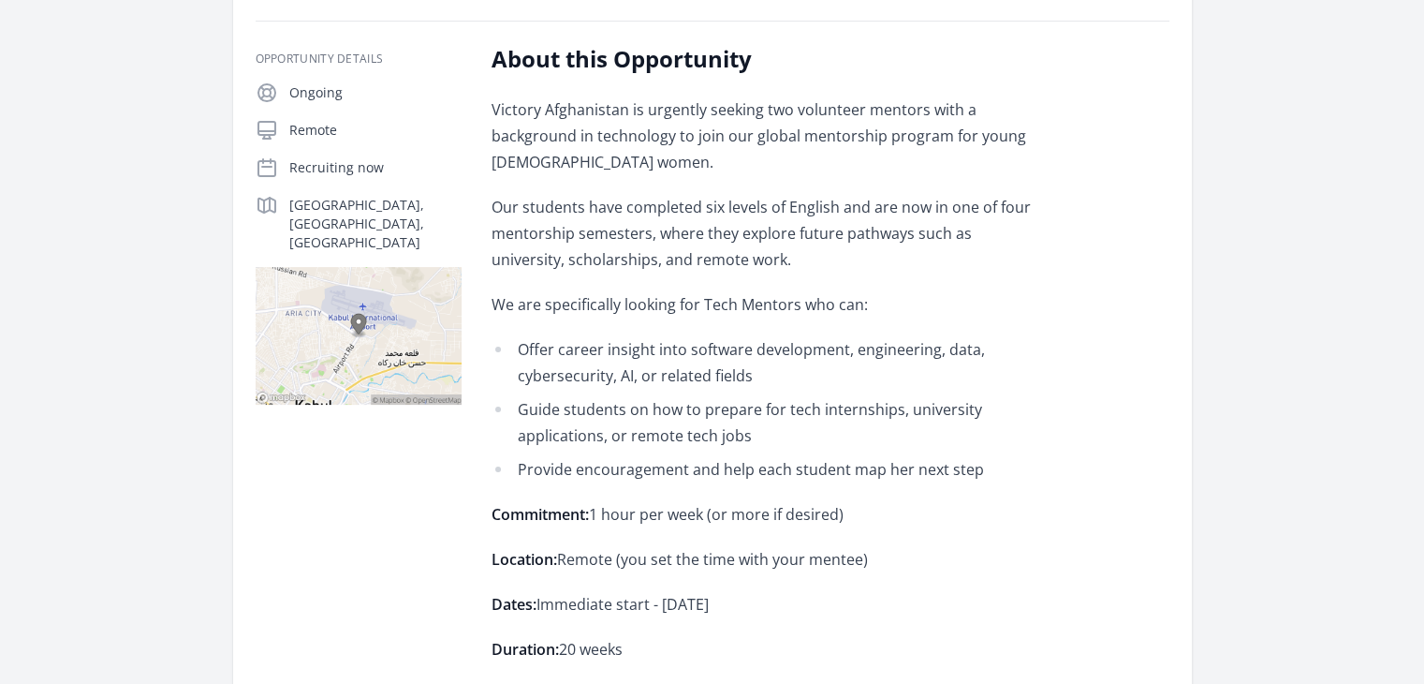
scroll to position [375, 0]
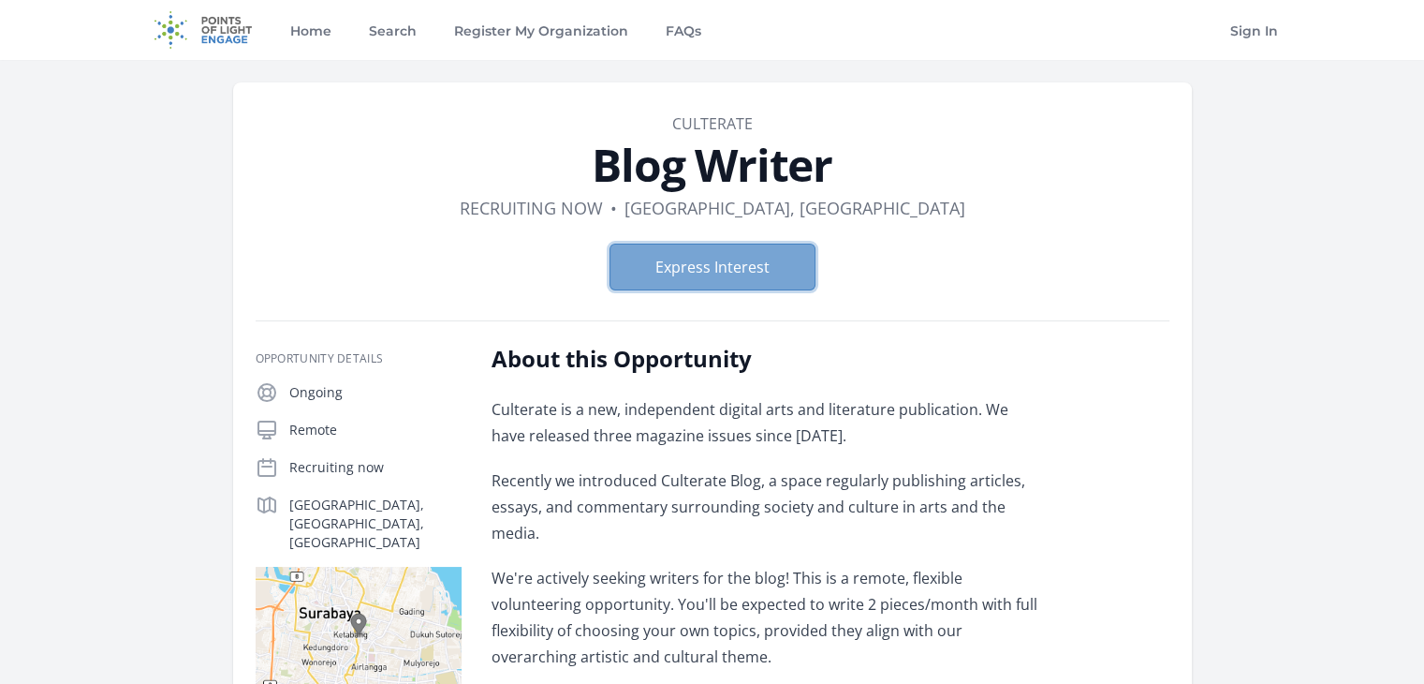
click at [674, 257] on button "Express Interest" at bounding box center [713, 266] width 206 height 47
